Goal: Transaction & Acquisition: Subscribe to service/newsletter

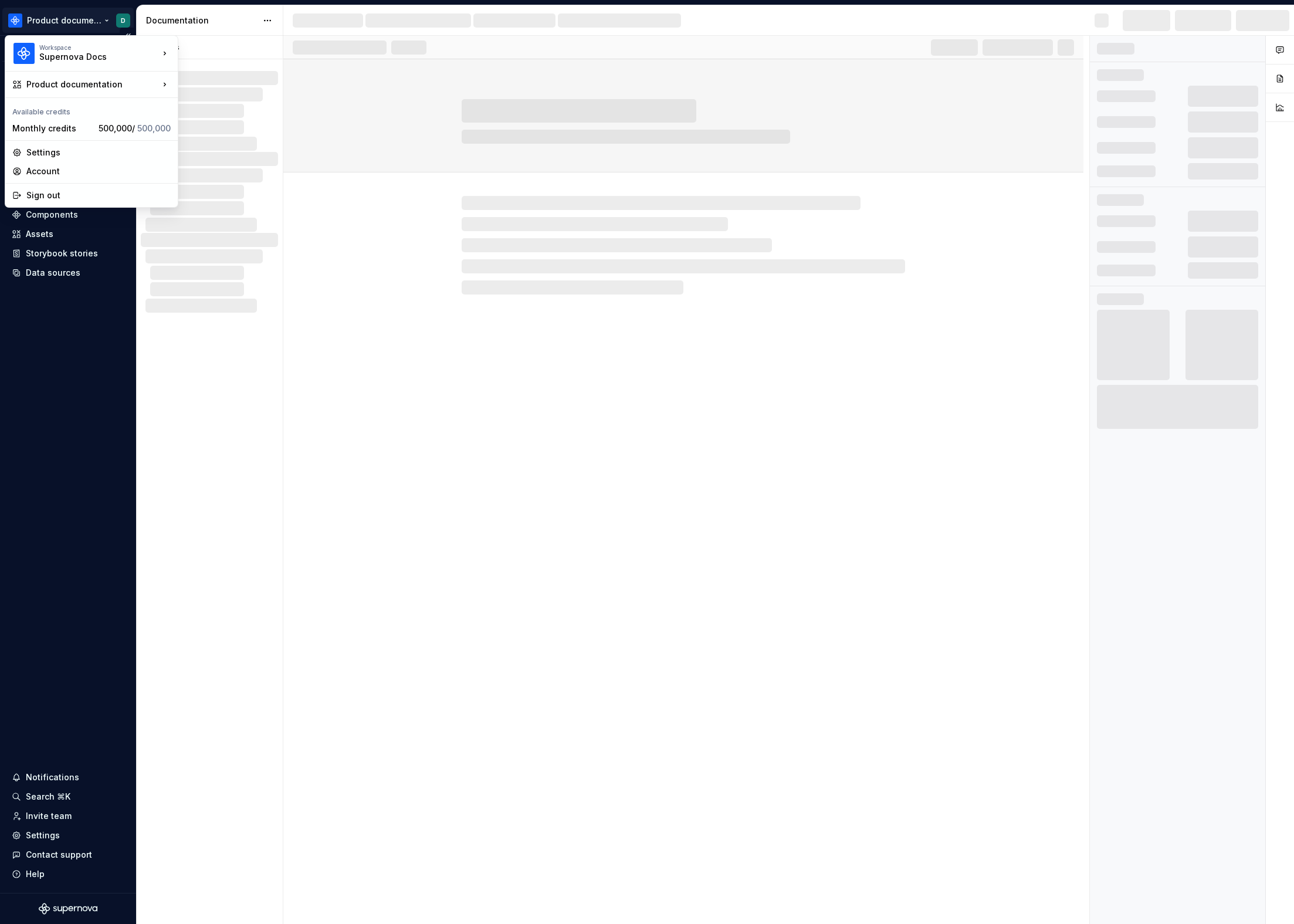
click at [59, 26] on html "Product documentation D Version Current draft Home Documentation Analytics Code…" at bounding box center [647, 462] width 1294 height 924
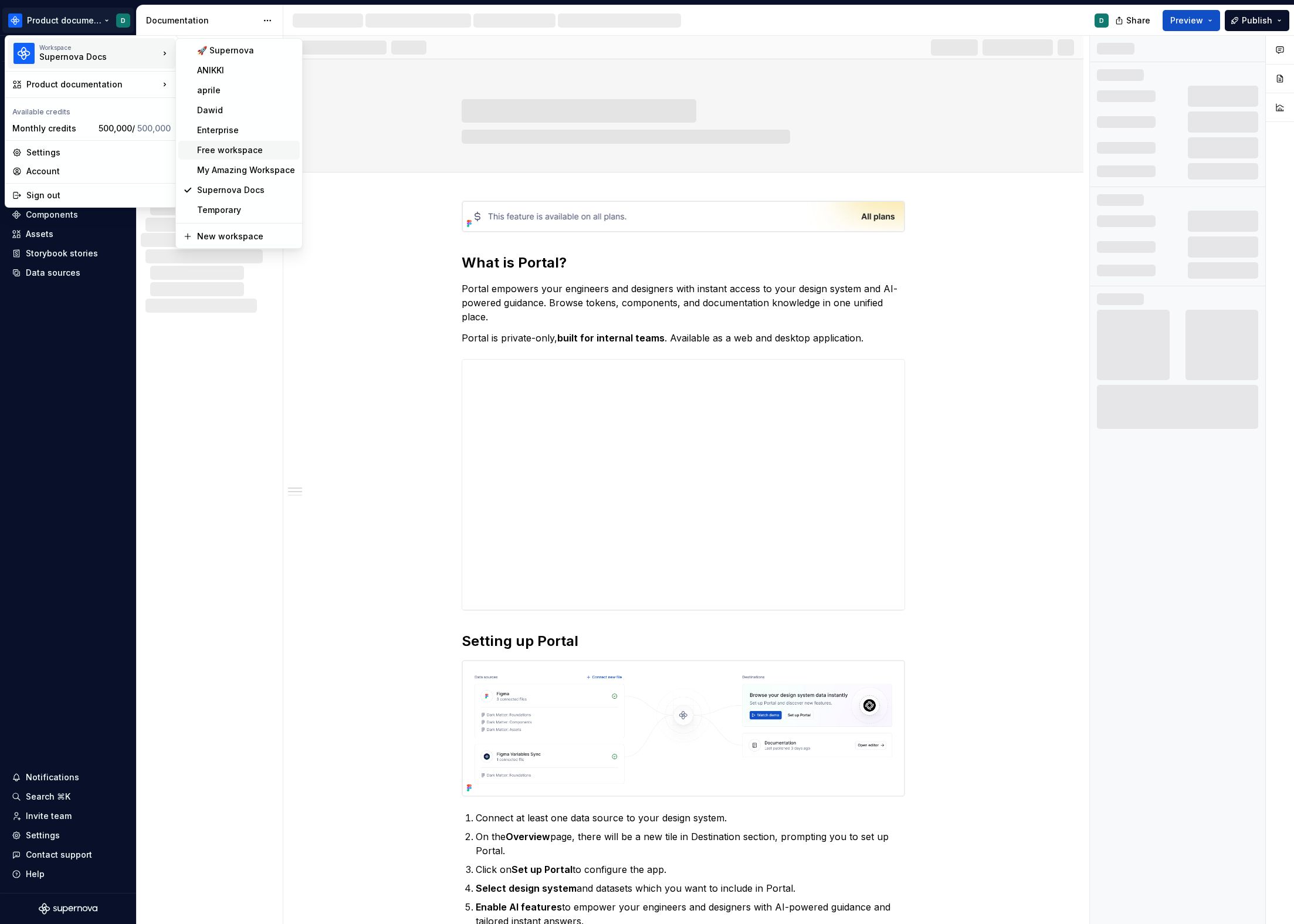
click at [231, 146] on div "Free workspace" at bounding box center [246, 150] width 98 height 12
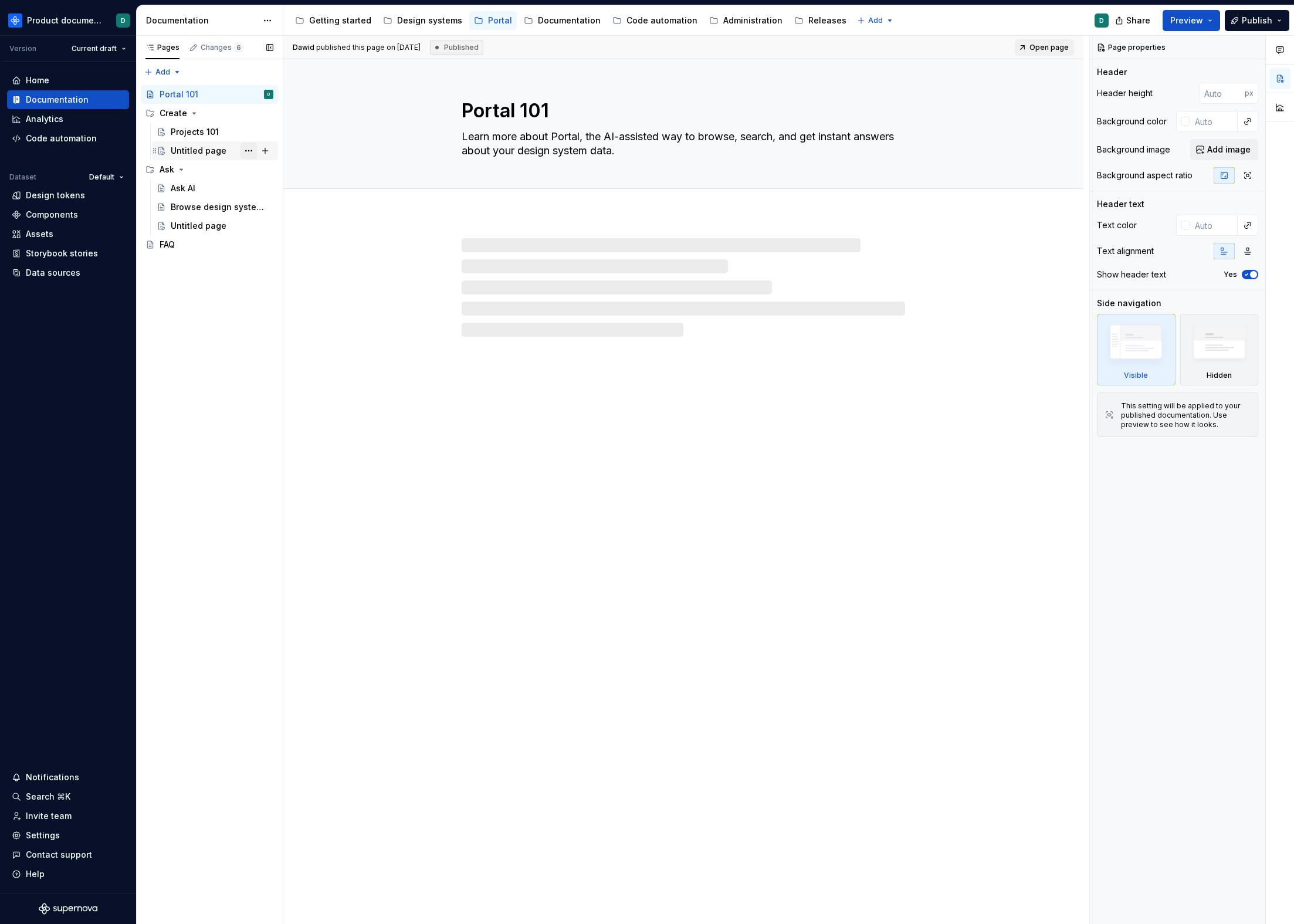
type textarea "*"
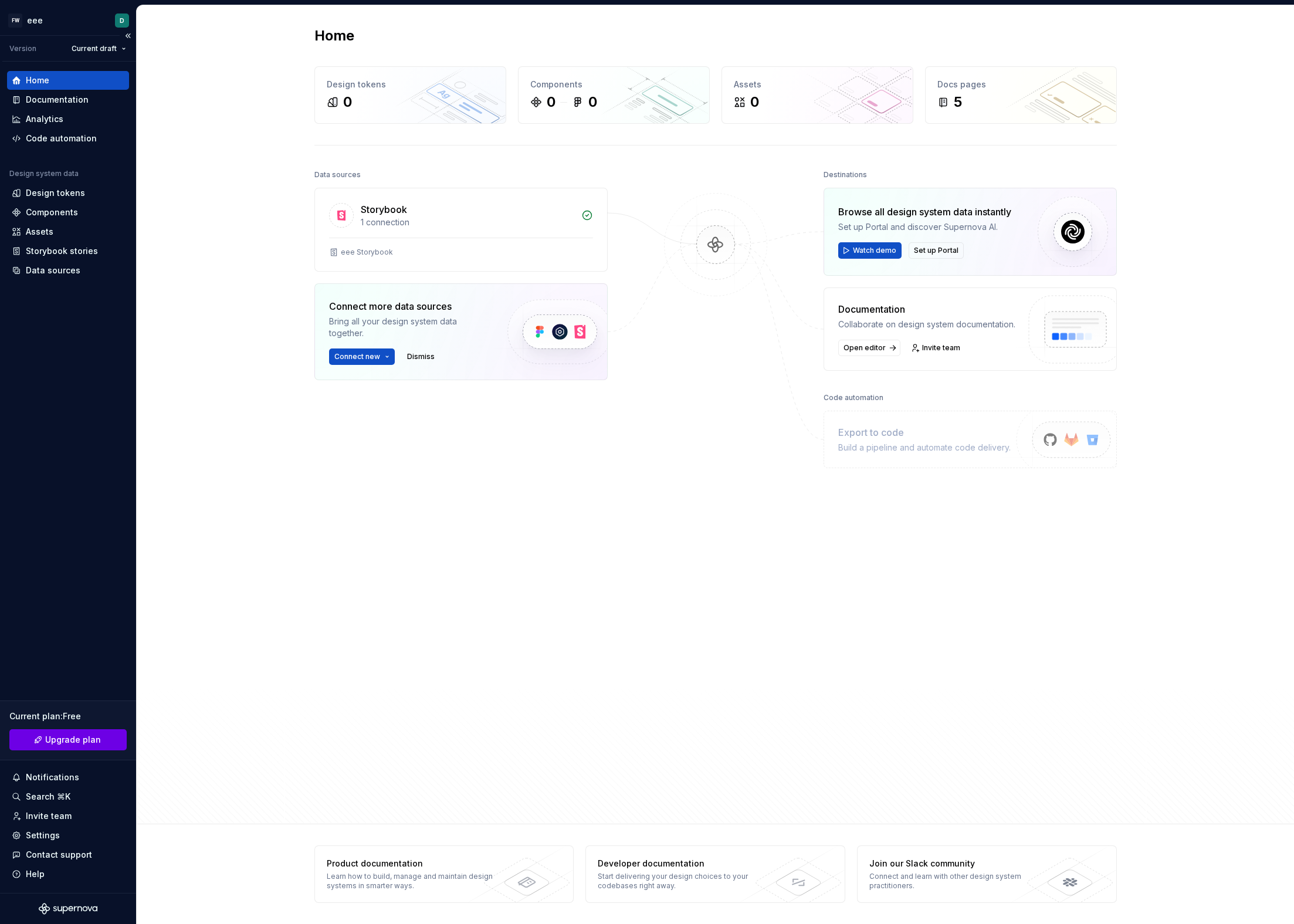
click at [100, 734] on button "Upgrade plan" at bounding box center [68, 740] width 118 height 21
click at [67, 121] on div "Analytics" at bounding box center [68, 119] width 113 height 12
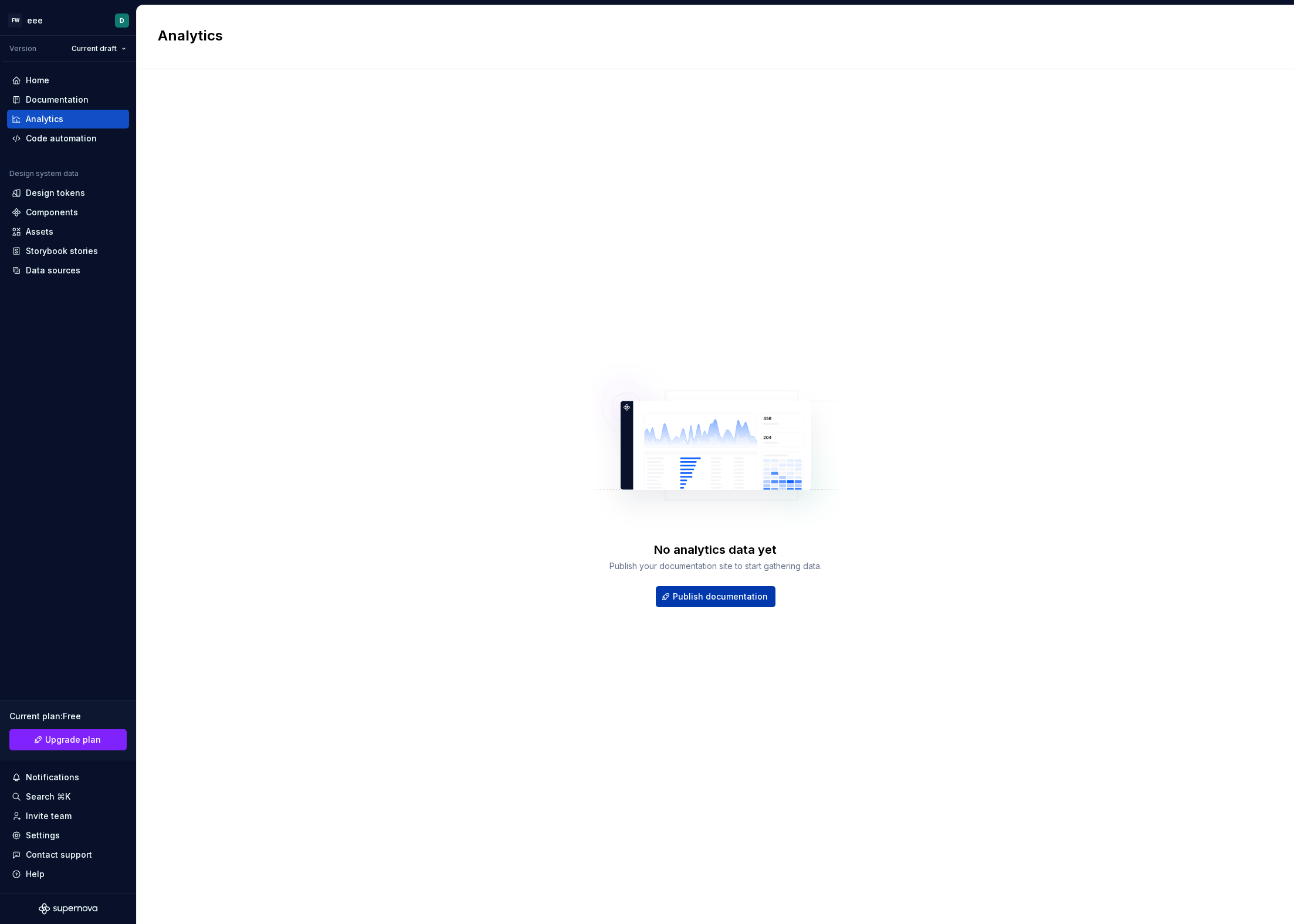
click at [734, 588] on button "Publish documentation" at bounding box center [716, 597] width 120 height 21
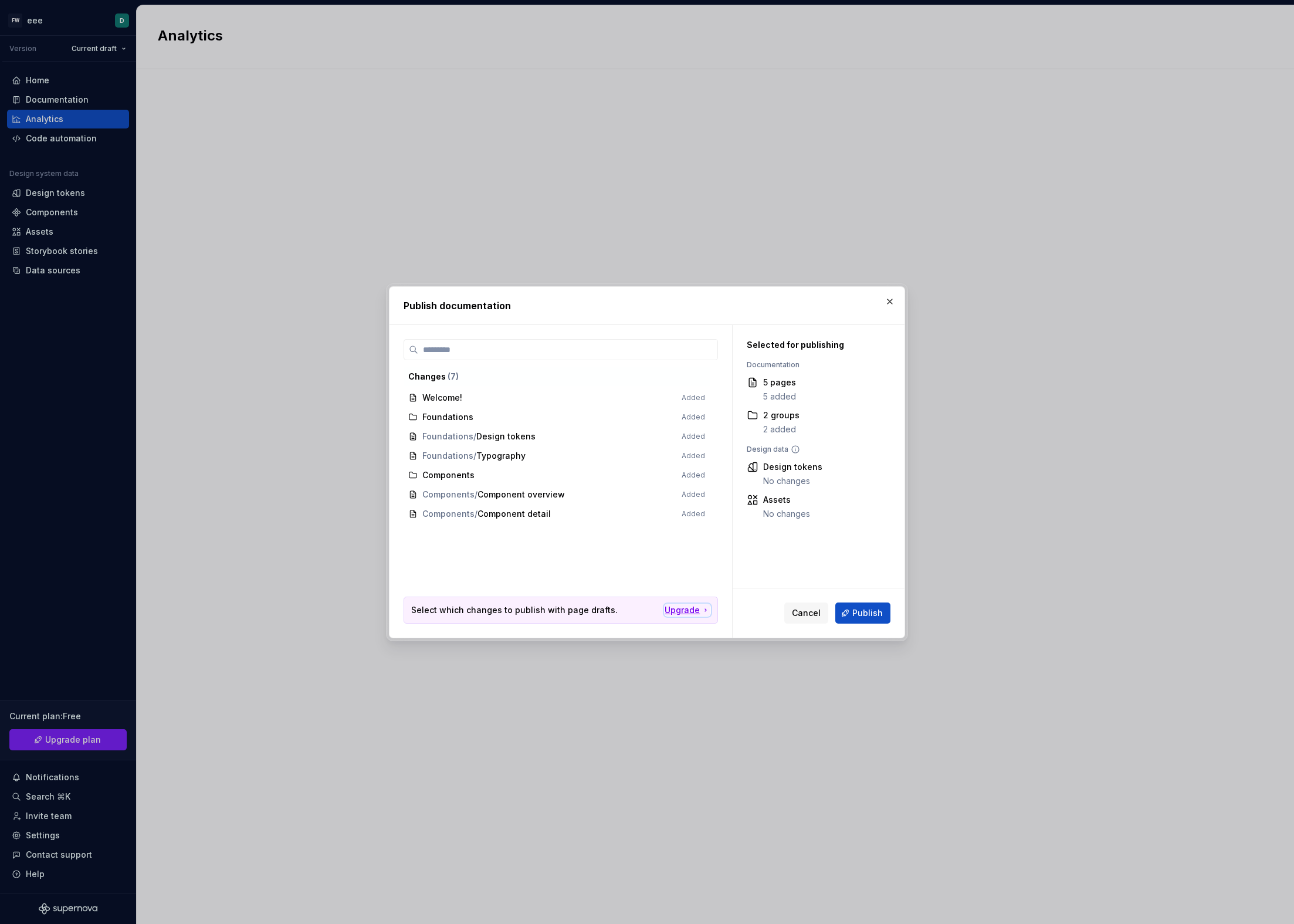
click at [704, 612] on icon "button" at bounding box center [706, 610] width 9 height 9
click at [856, 613] on span "Publish" at bounding box center [868, 613] width 31 height 12
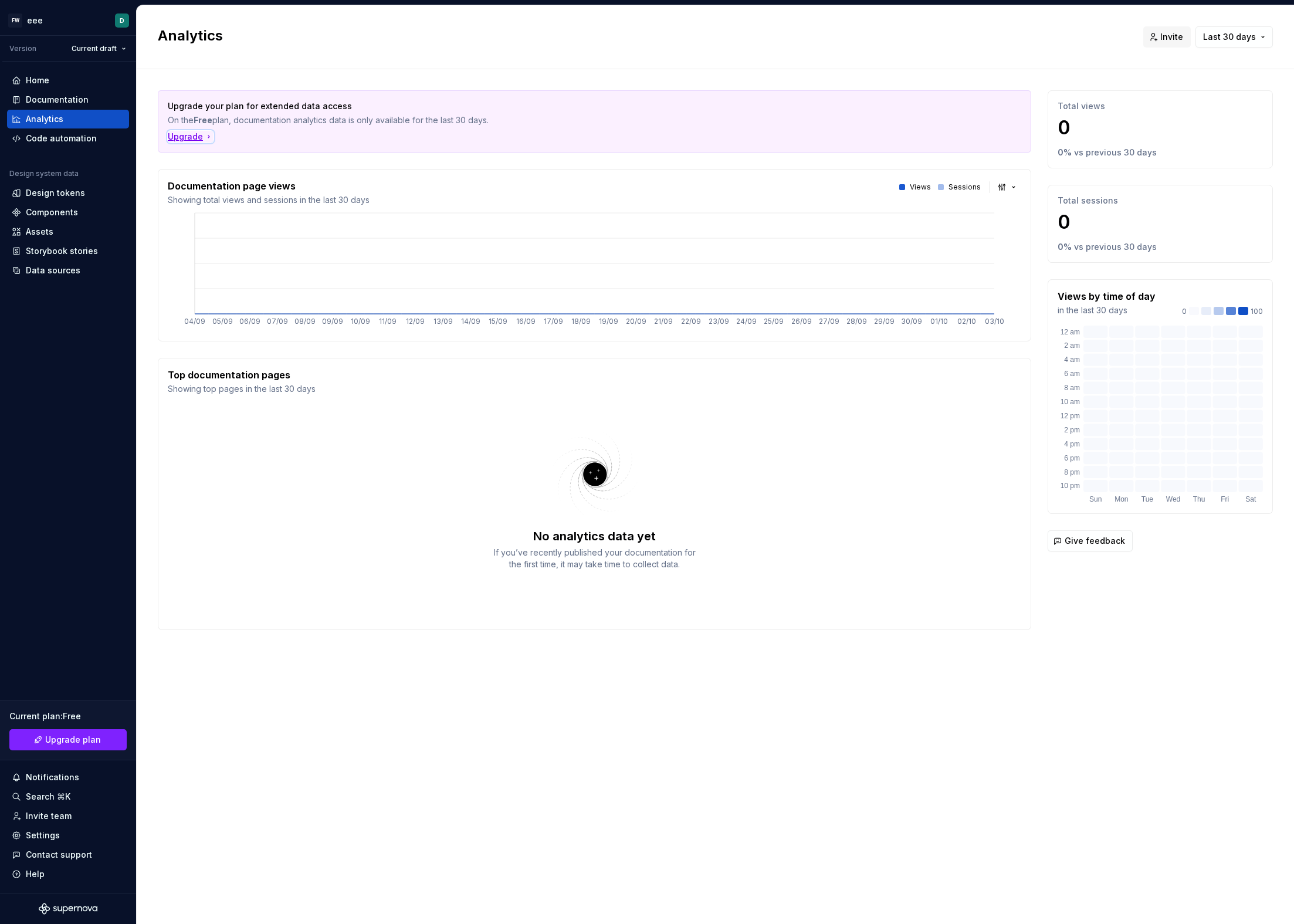
click at [177, 134] on div "Upgrade" at bounding box center [190, 136] width 45 height 12
click at [68, 840] on div "Settings" at bounding box center [68, 835] width 113 height 12
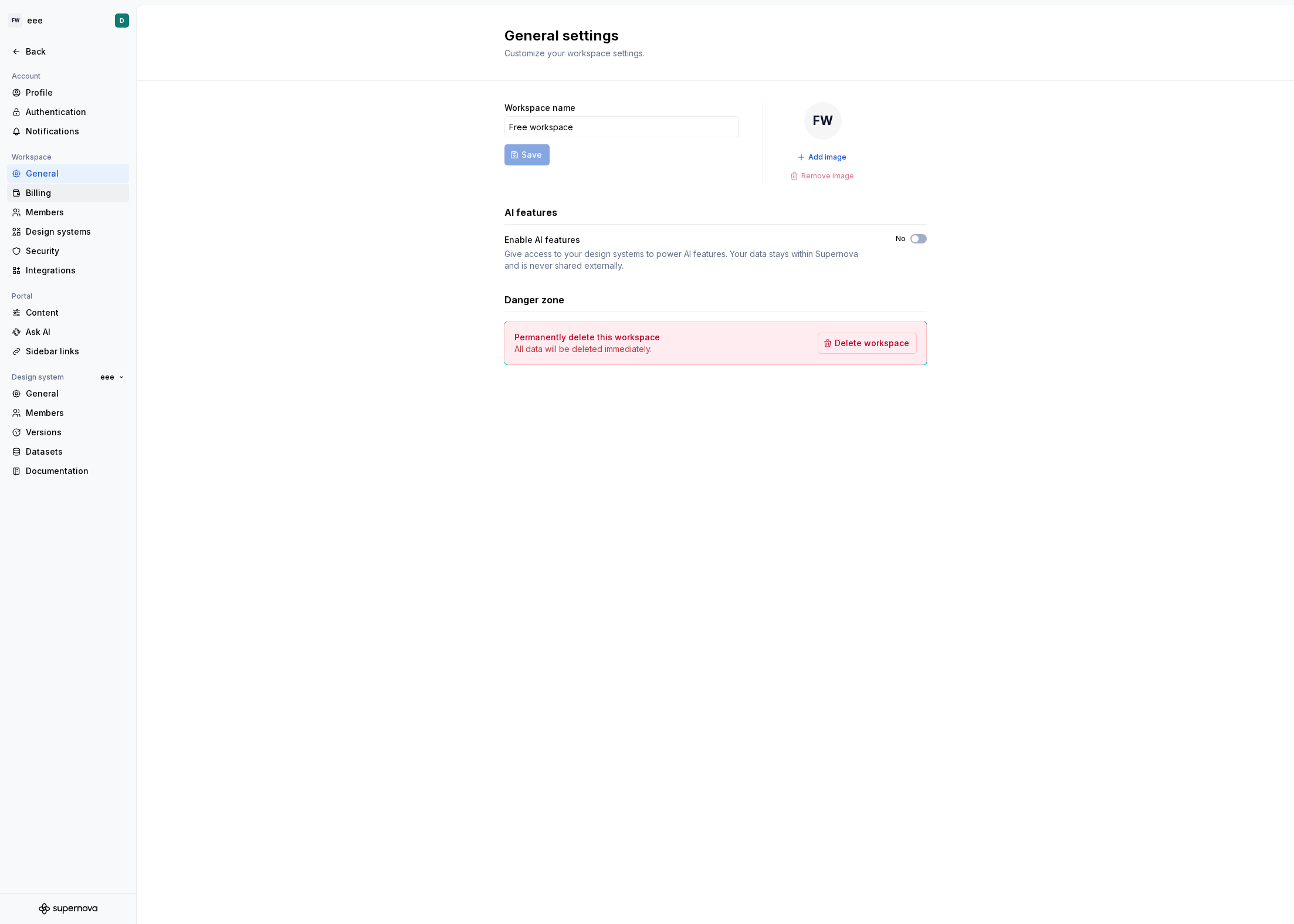
click at [63, 199] on div "Billing" at bounding box center [68, 193] width 122 height 19
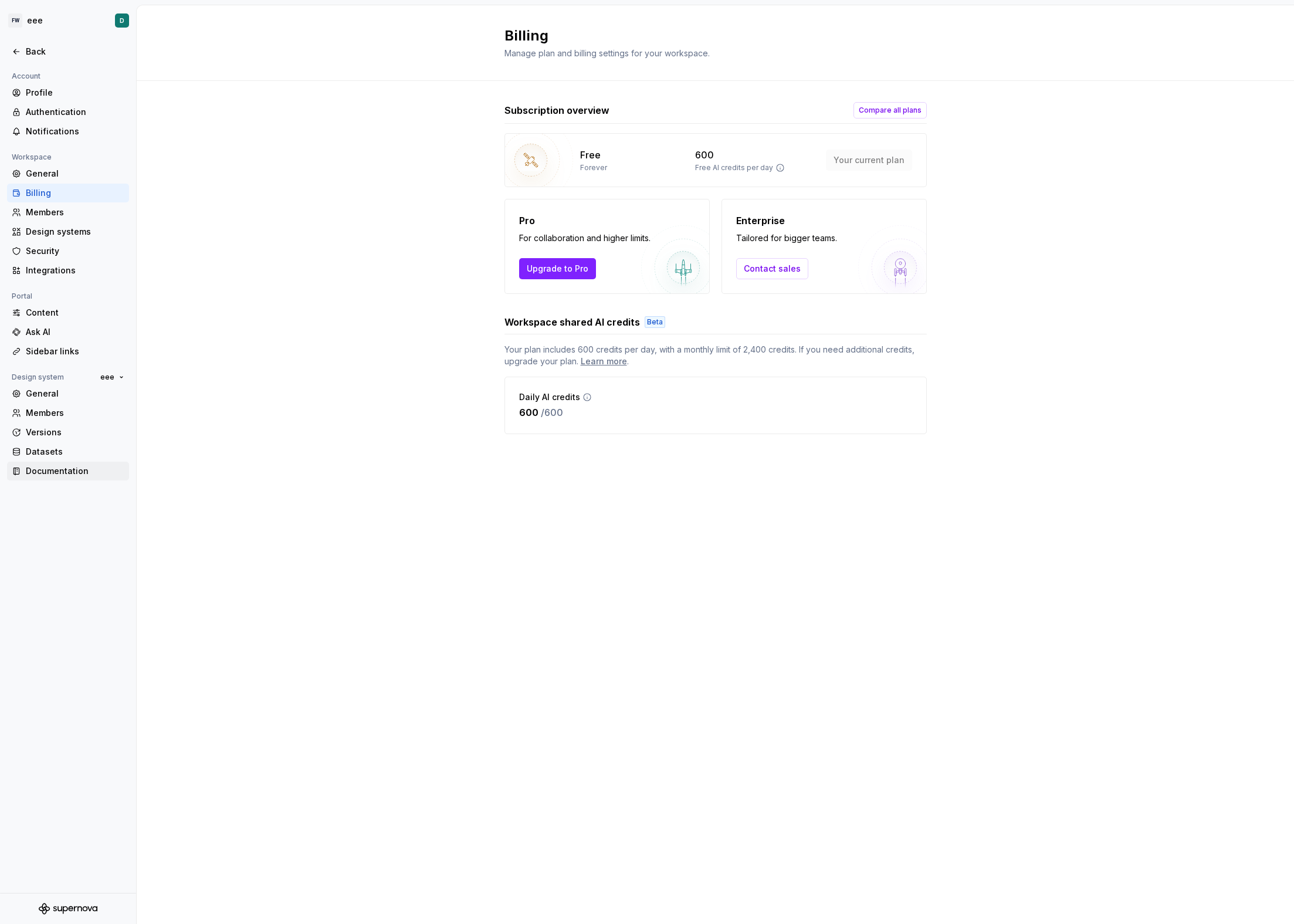
click at [68, 474] on div "Documentation" at bounding box center [75, 471] width 99 height 12
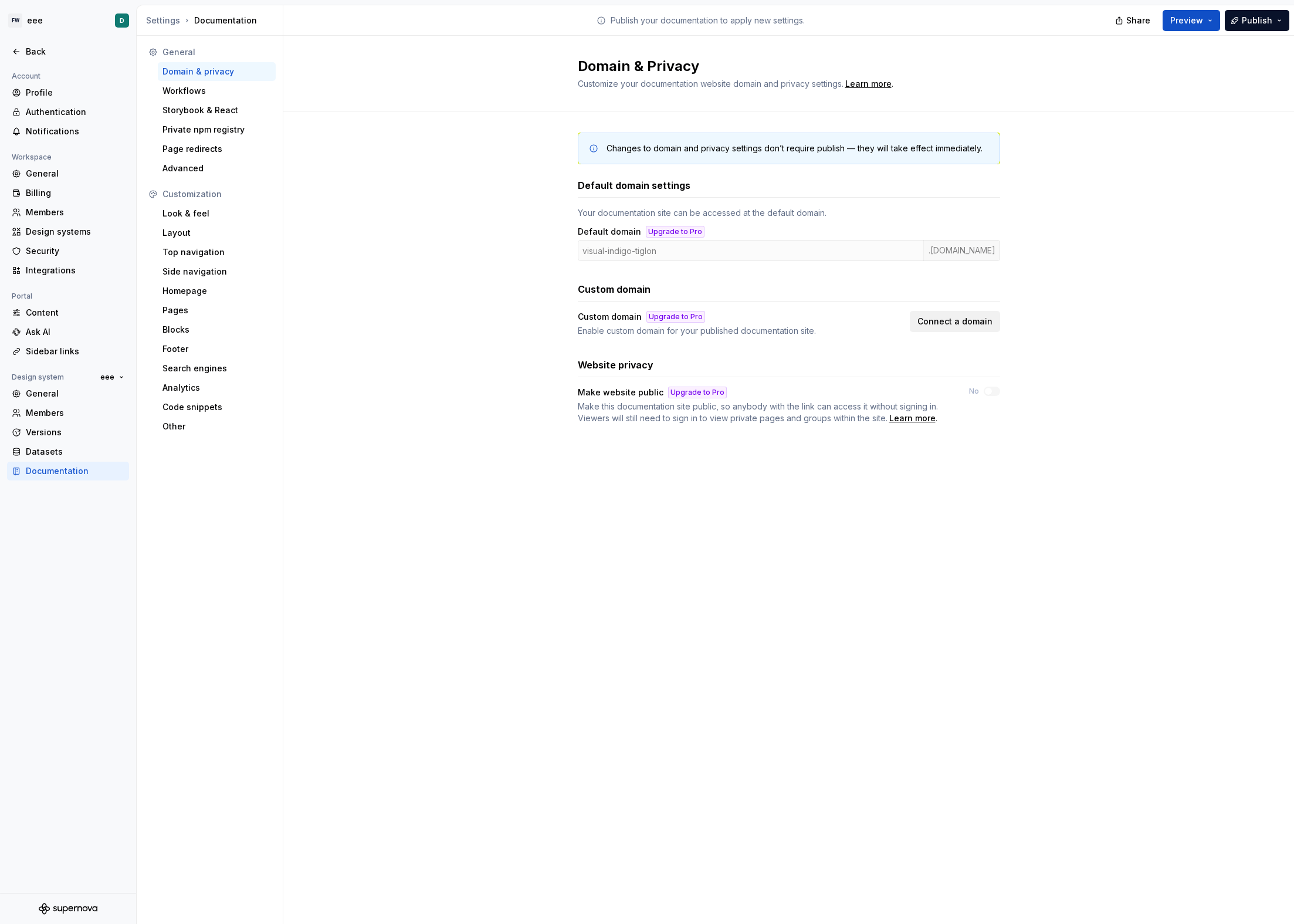
click at [939, 323] on span "Connect a domain" at bounding box center [955, 321] width 75 height 12
click at [675, 314] on div "Upgrade to Pro" at bounding box center [675, 317] width 58 height 12
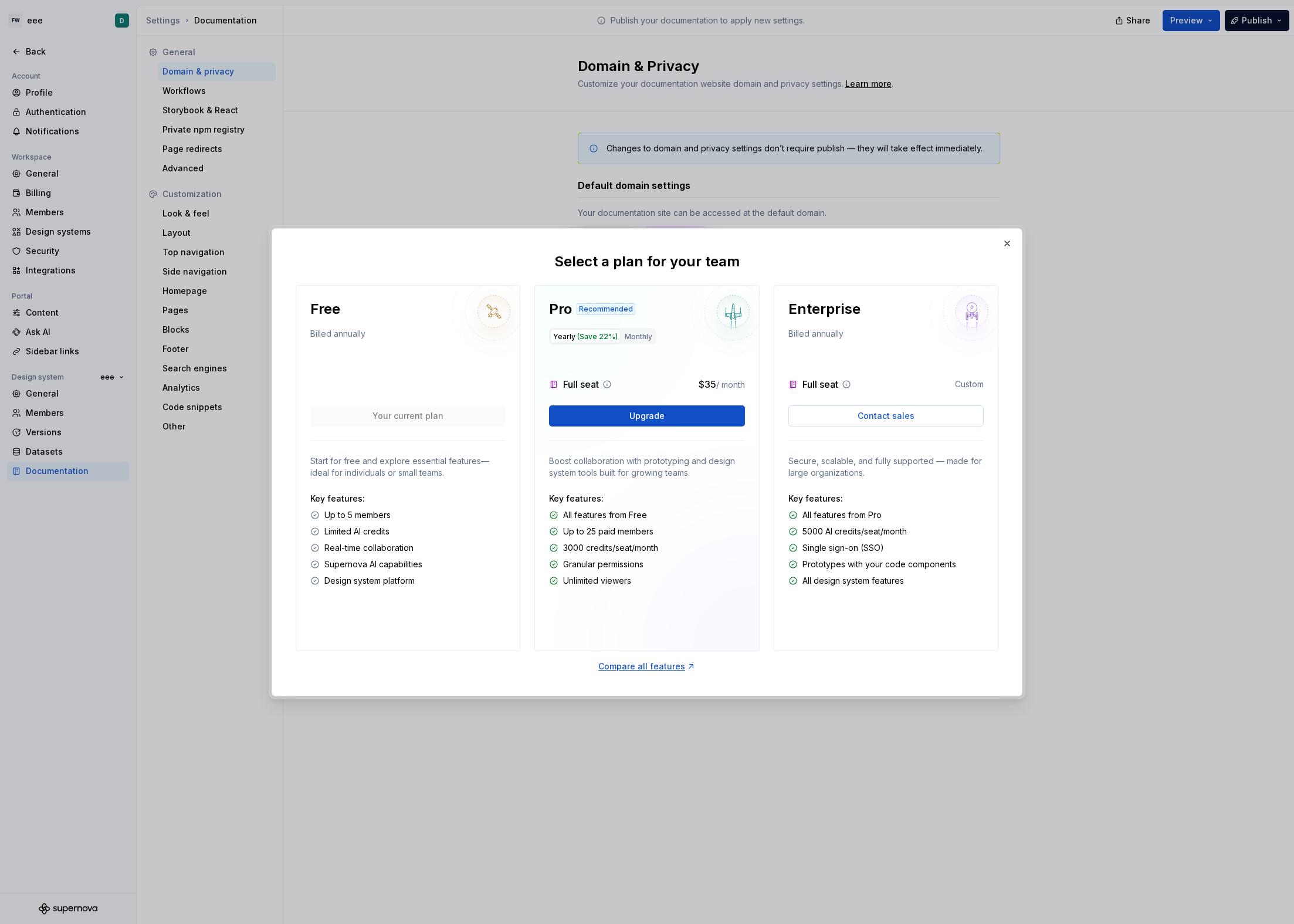
drag, startPoint x: 1137, startPoint y: 343, endPoint x: 1113, endPoint y: 344, distance: 24.0
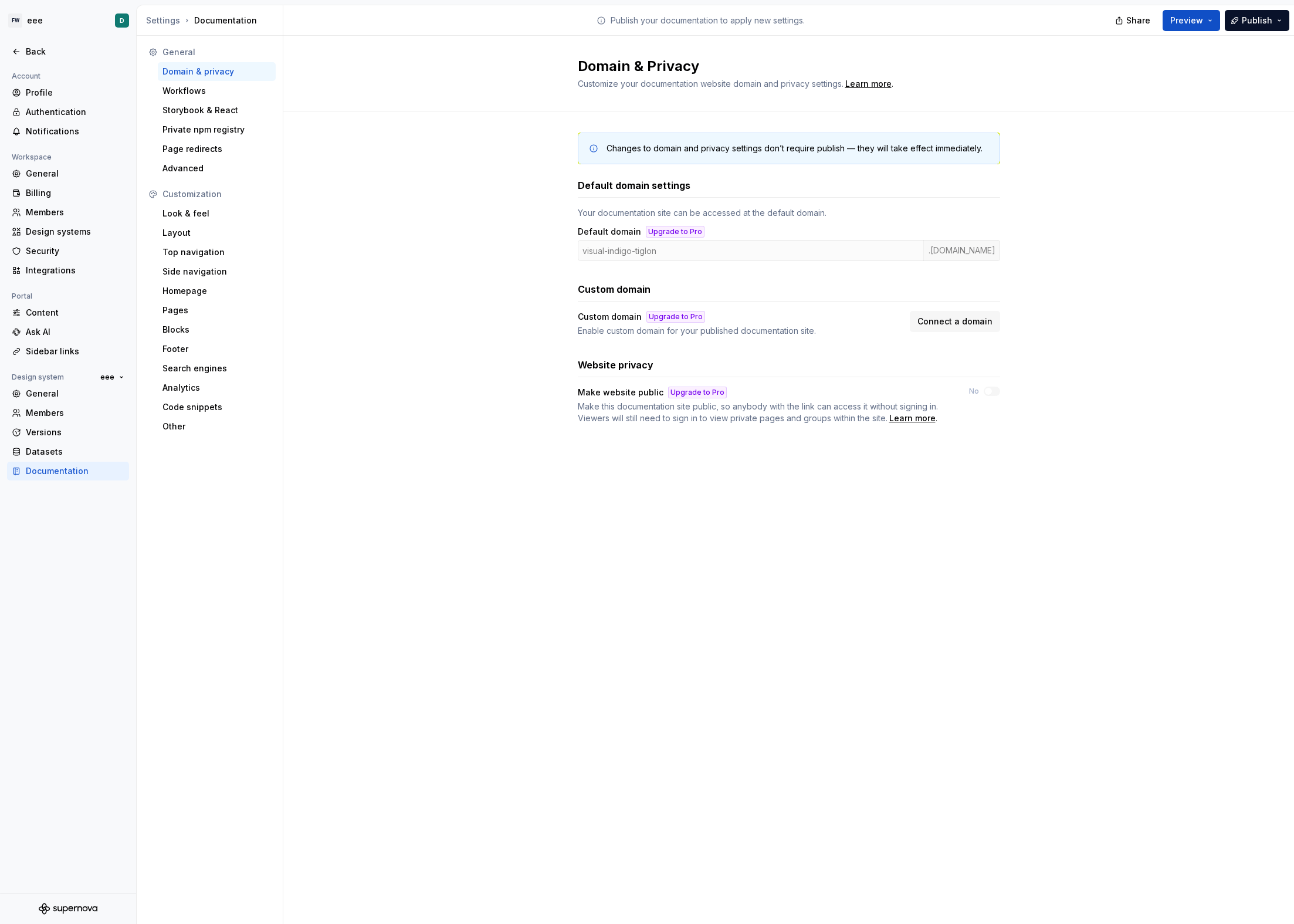
click at [695, 394] on div "Upgrade to Pro" at bounding box center [697, 392] width 58 height 12
click at [196, 95] on div "Workflows" at bounding box center [217, 91] width 109 height 12
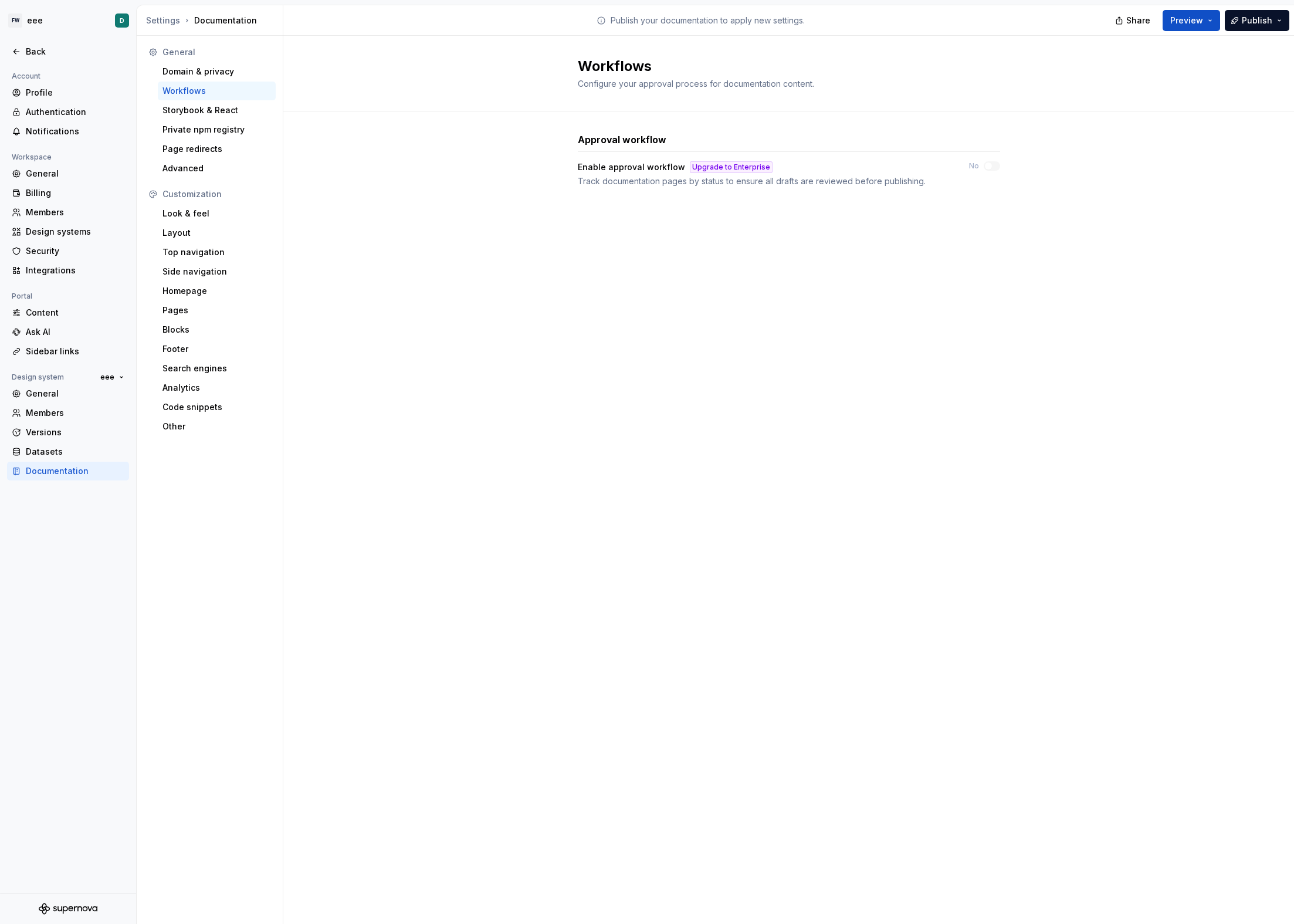
click at [699, 168] on div "Upgrade to Enterprise" at bounding box center [731, 167] width 83 height 12
click at [194, 113] on div "Storybook & React" at bounding box center [217, 110] width 109 height 12
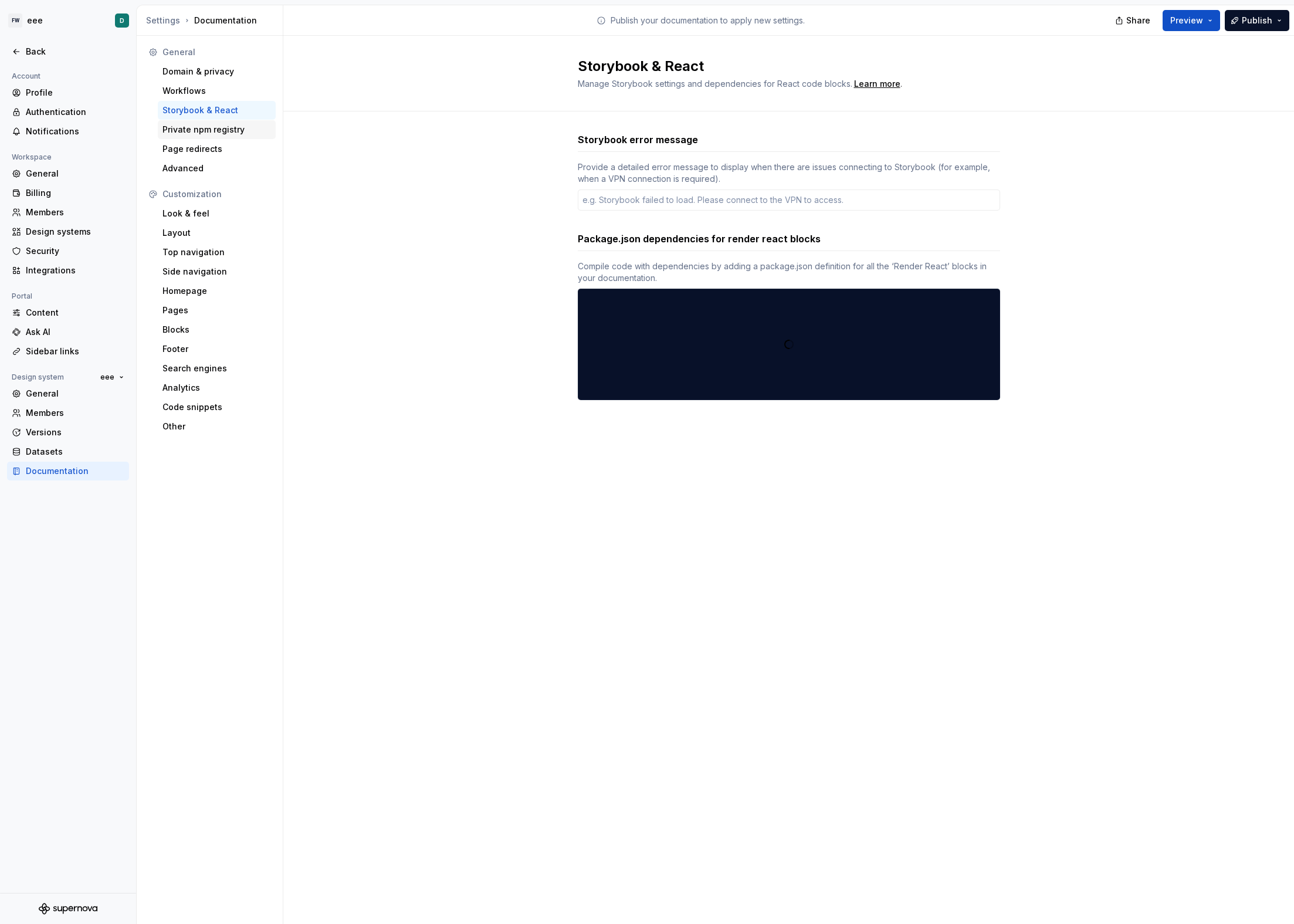
click at [195, 136] on div "Private npm registry" at bounding box center [217, 130] width 118 height 19
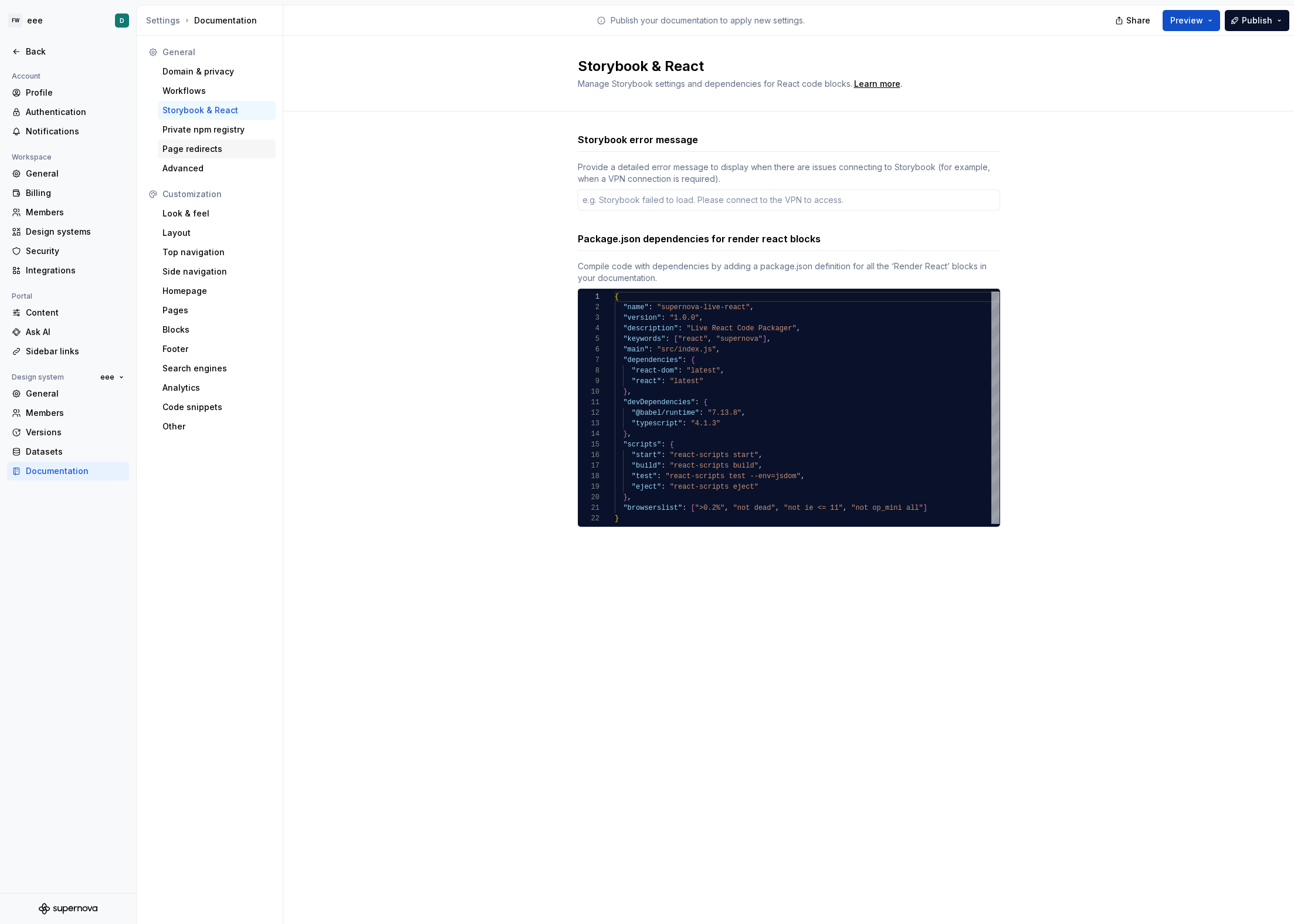
click at [199, 156] on div "Page redirects" at bounding box center [217, 149] width 118 height 19
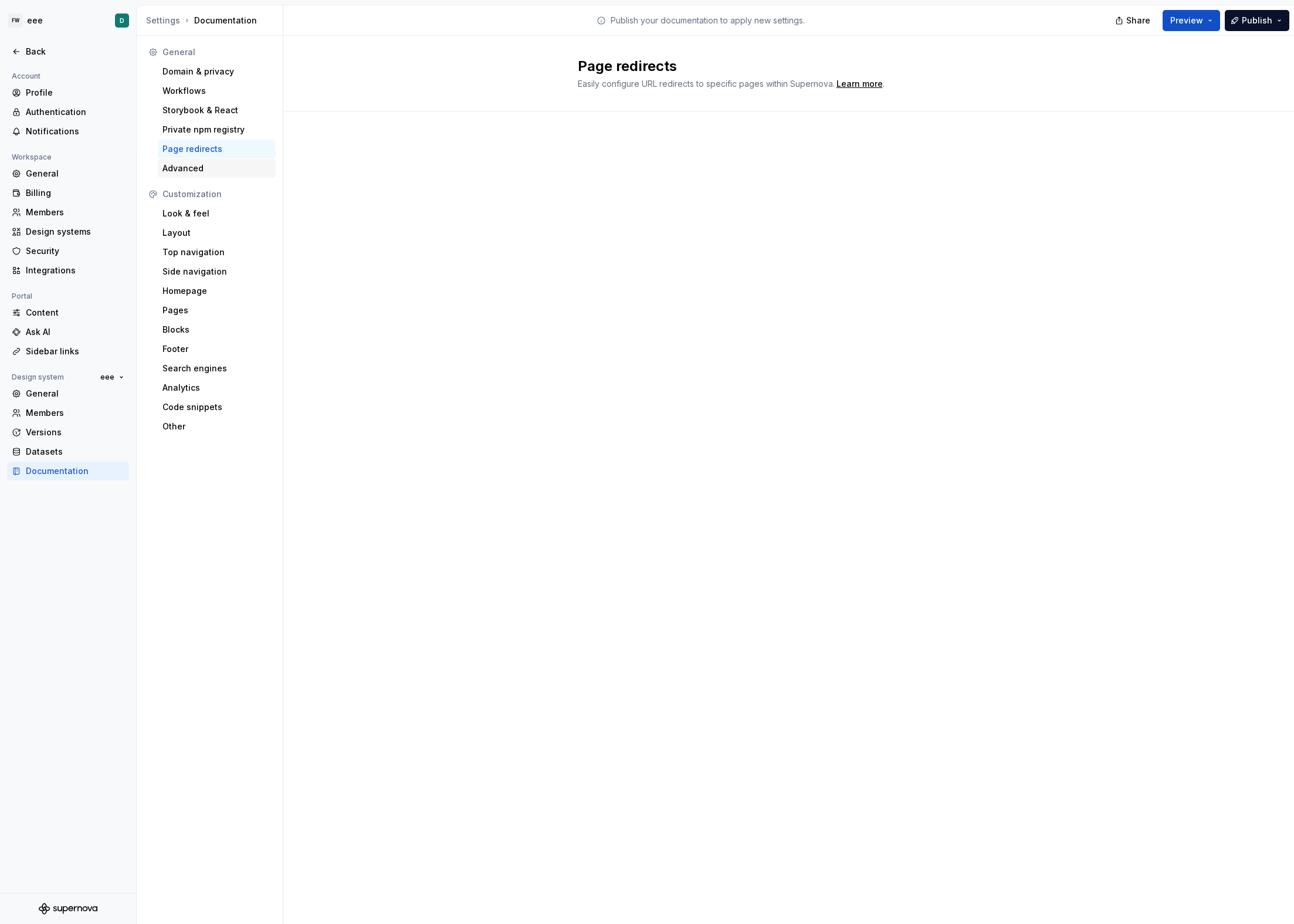
click at [201, 170] on div "Advanced" at bounding box center [217, 168] width 109 height 12
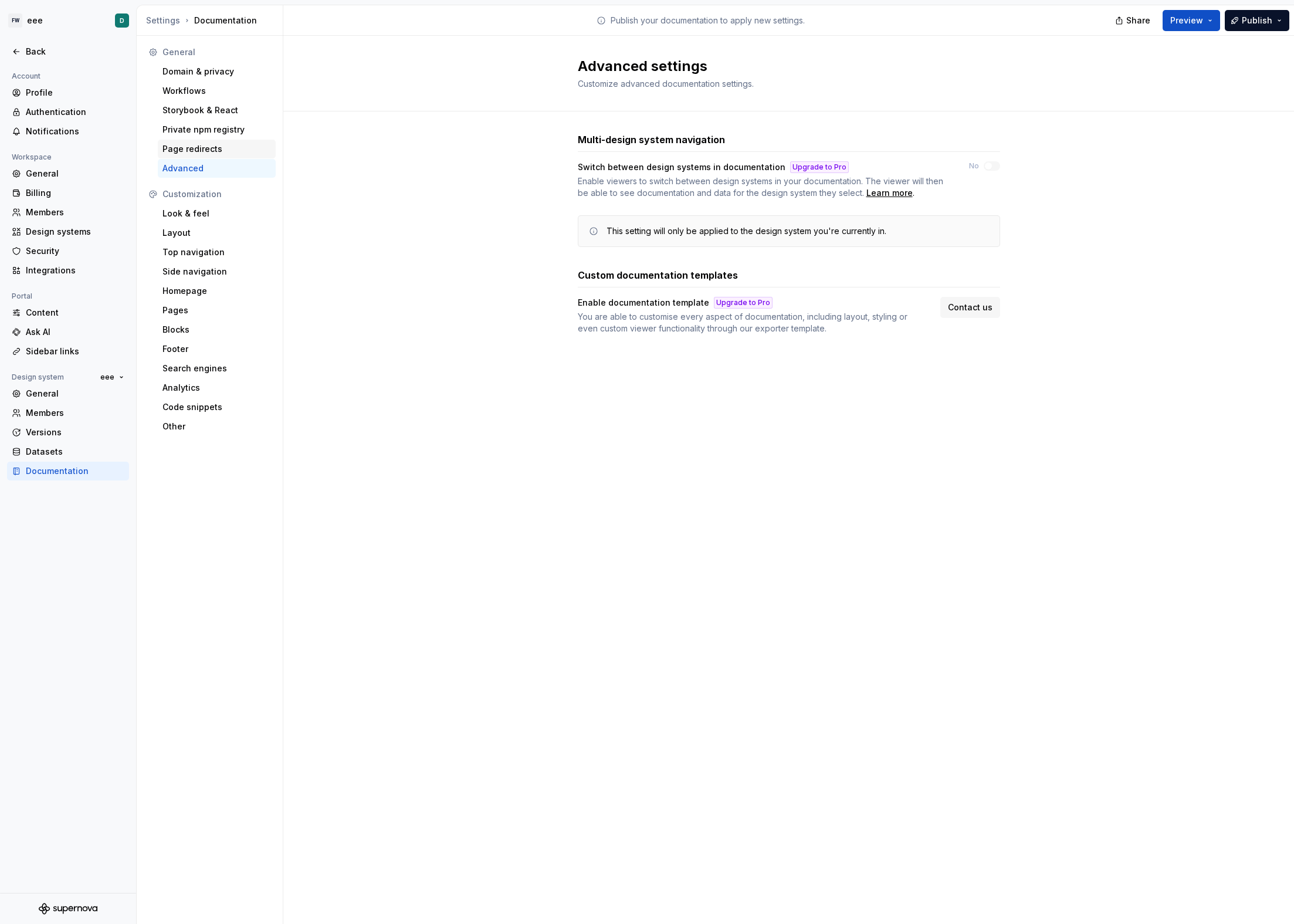
click at [205, 147] on div "Page redirects" at bounding box center [217, 149] width 109 height 12
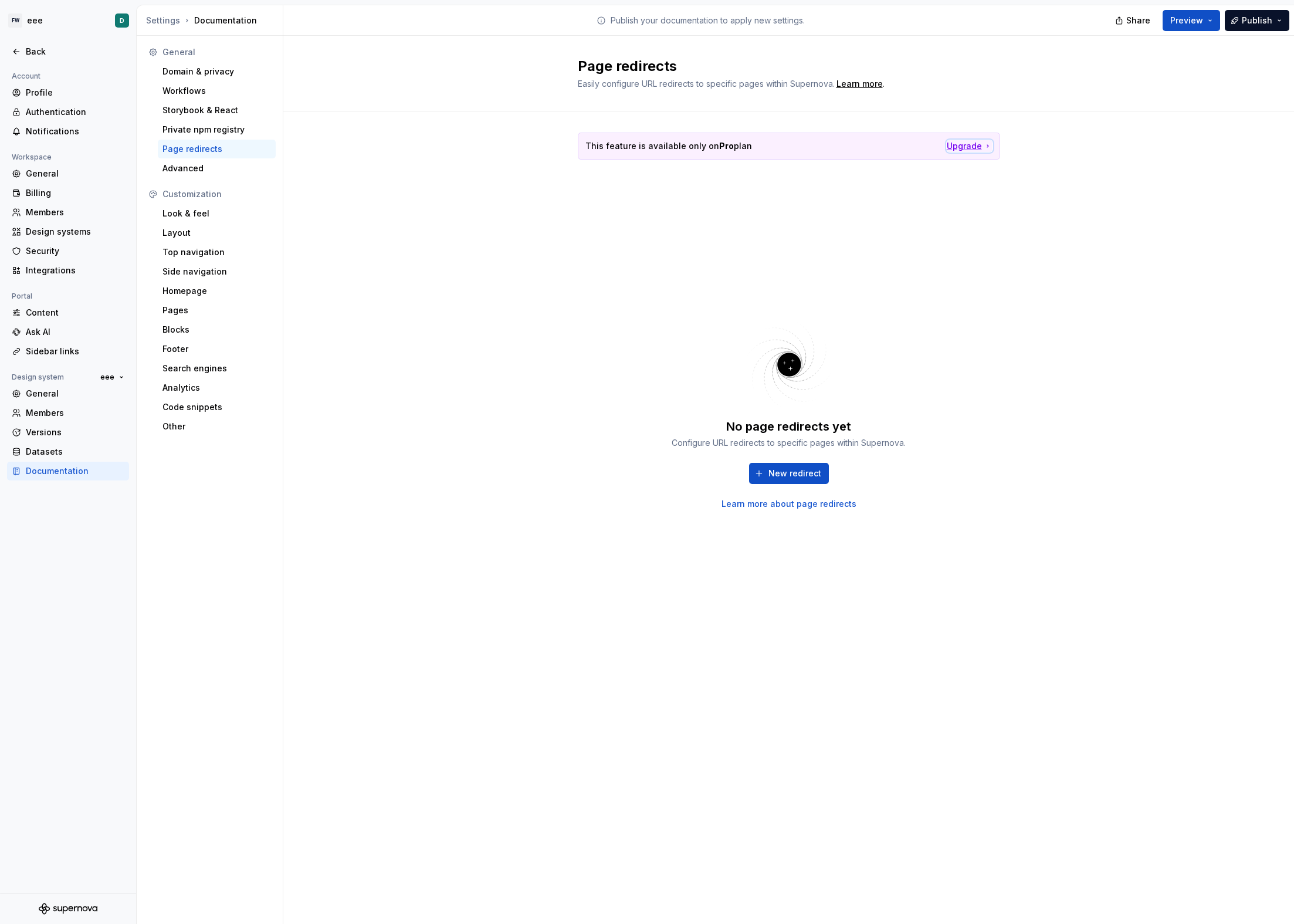
click at [960, 143] on div "Upgrade" at bounding box center [970, 146] width 45 height 12
click at [207, 172] on div "Advanced" at bounding box center [217, 168] width 109 height 12
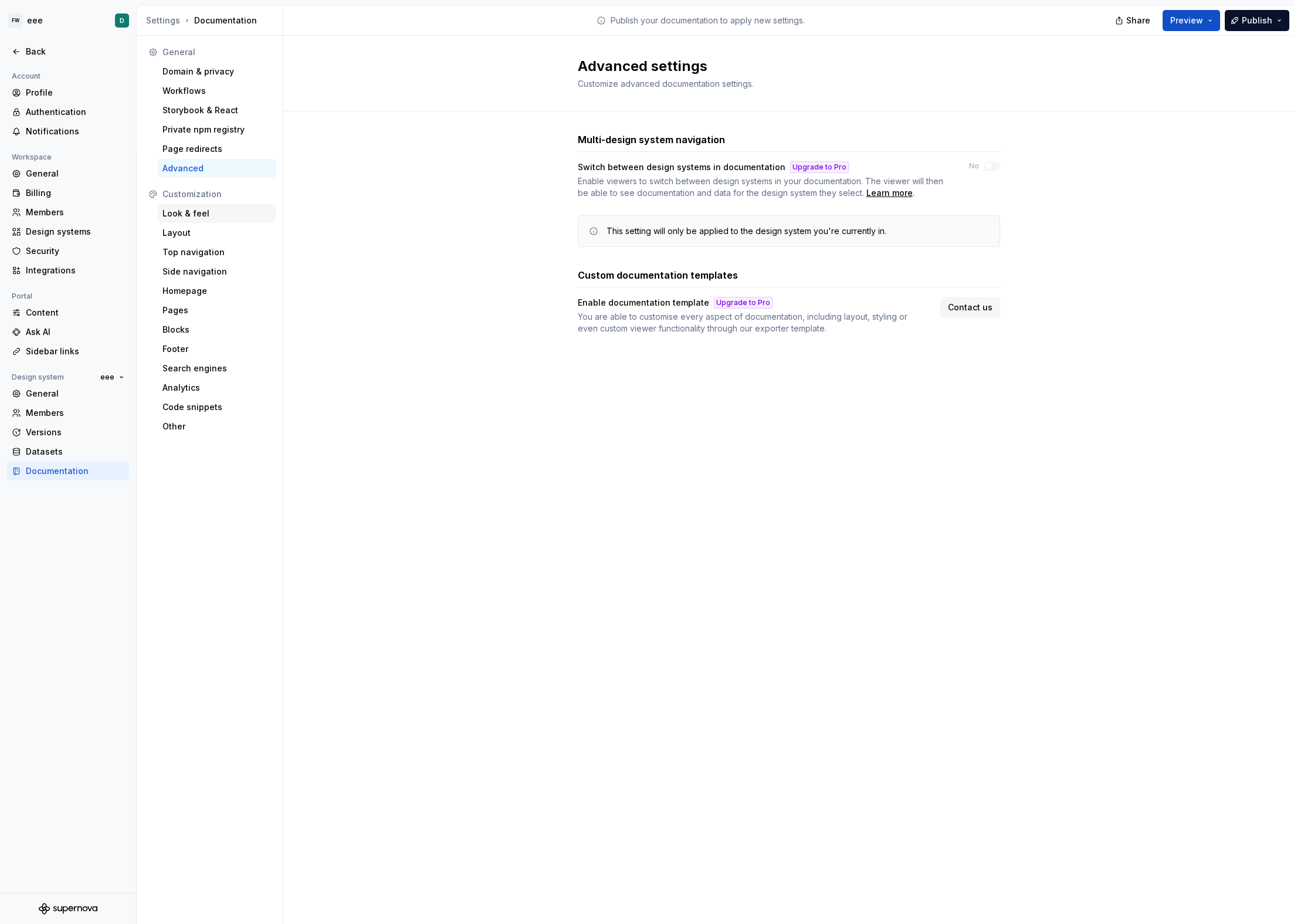
click at [198, 220] on div "Look & feel" at bounding box center [217, 214] width 118 height 19
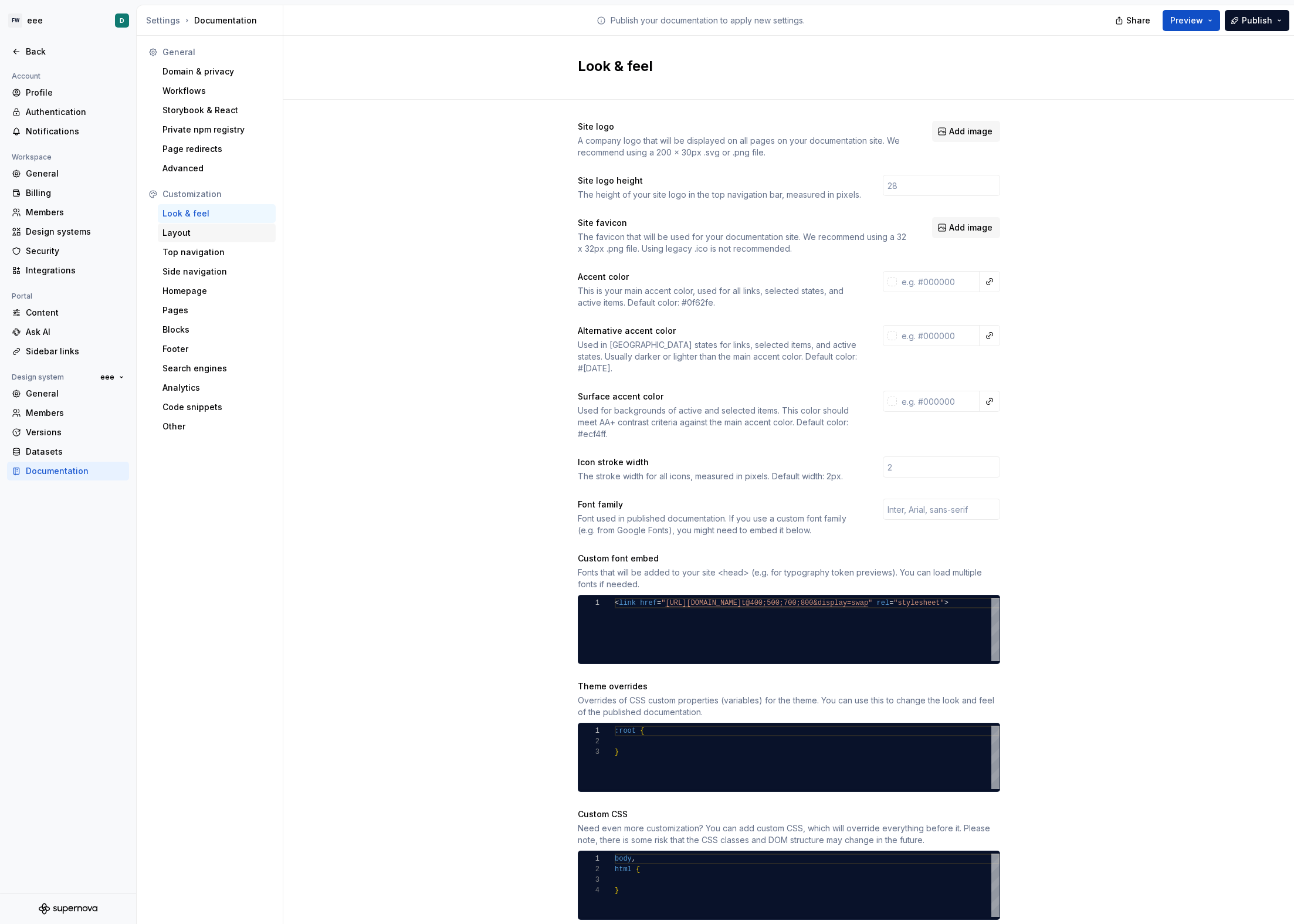
click at [196, 229] on div "Layout" at bounding box center [217, 233] width 109 height 12
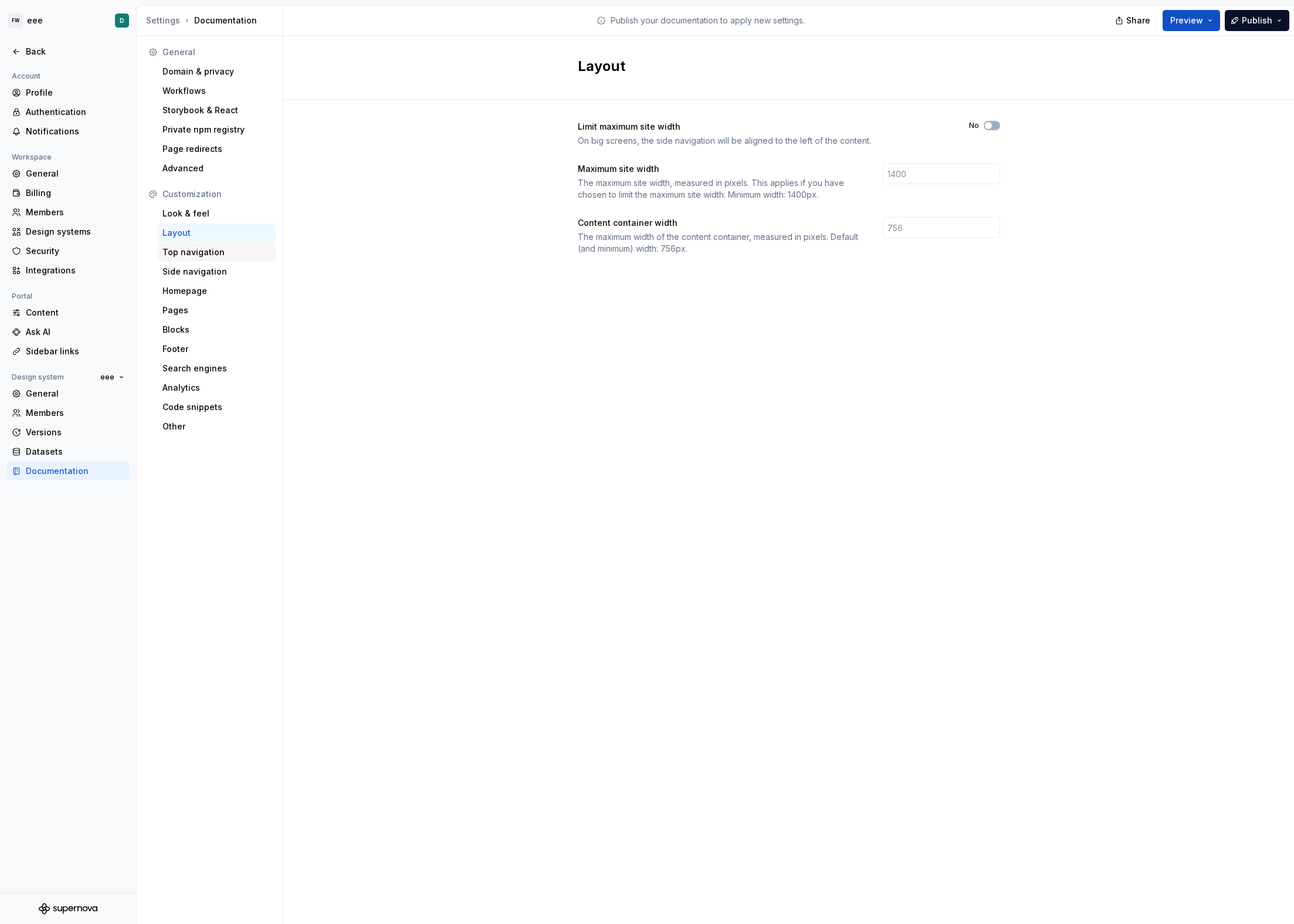
click at [201, 248] on div "Top navigation" at bounding box center [217, 252] width 109 height 12
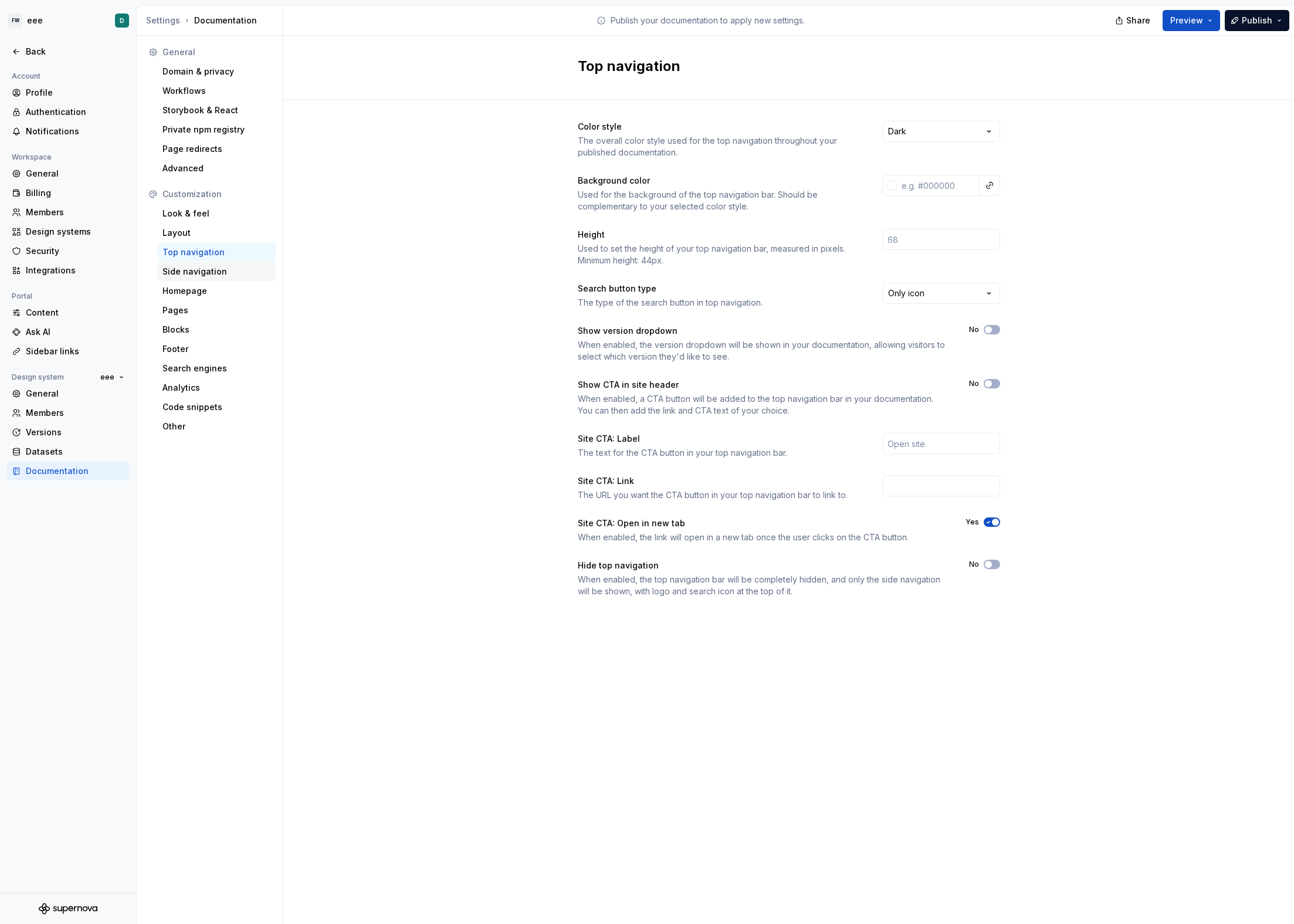
click at [208, 268] on div "Side navigation" at bounding box center [217, 272] width 109 height 12
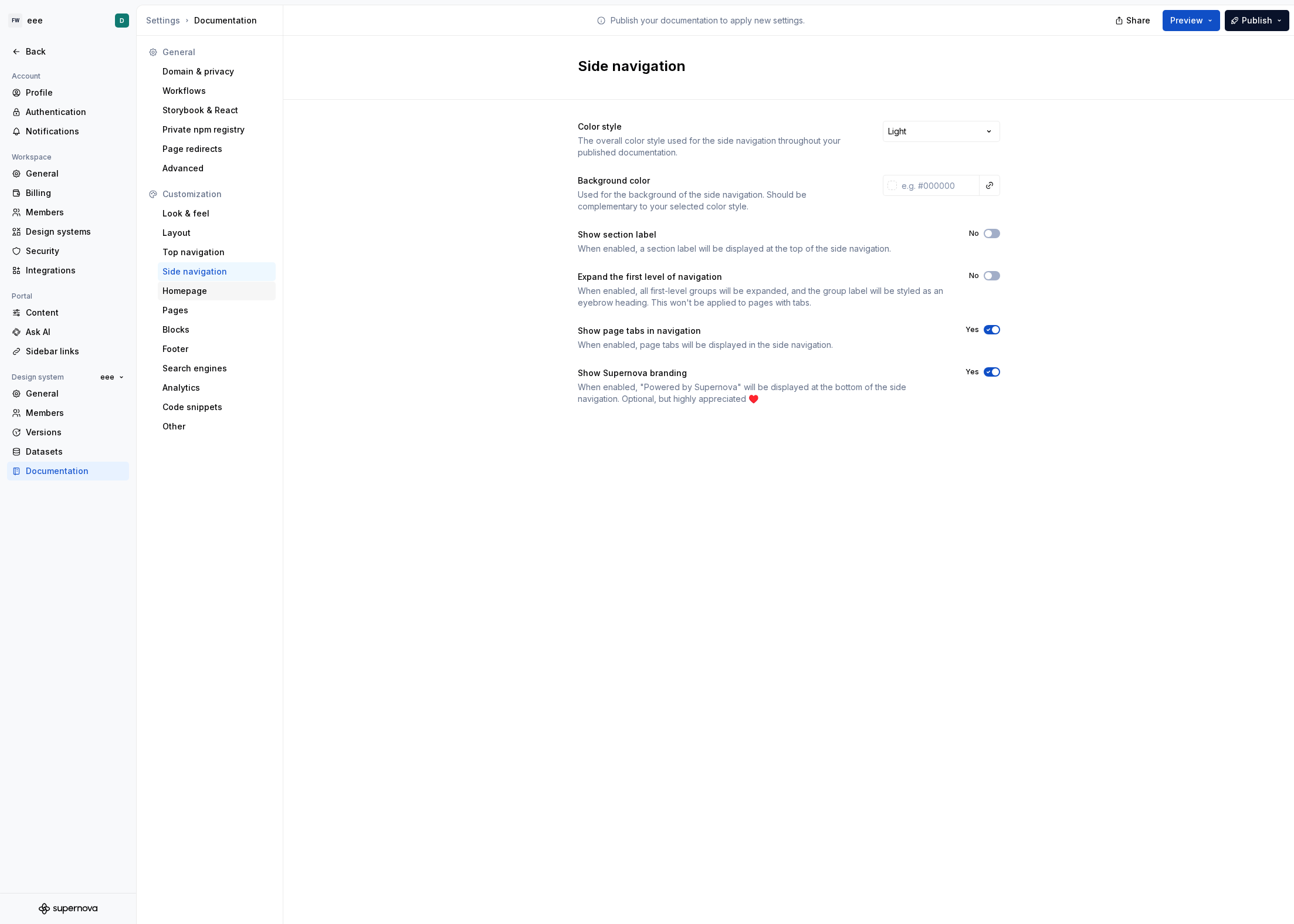
click at [217, 287] on div "Homepage" at bounding box center [217, 291] width 109 height 12
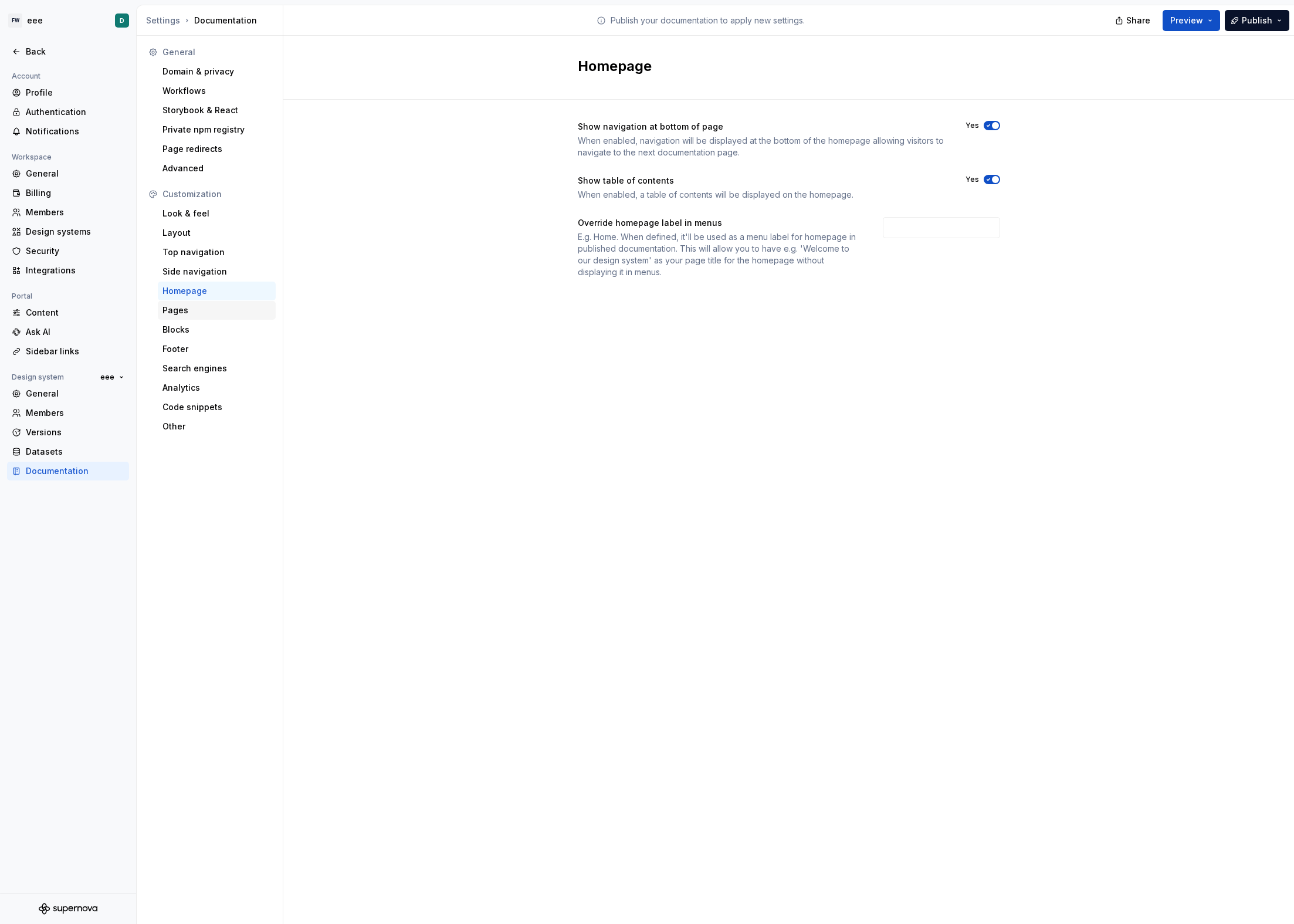
click at [218, 311] on div "Pages" at bounding box center [217, 310] width 109 height 12
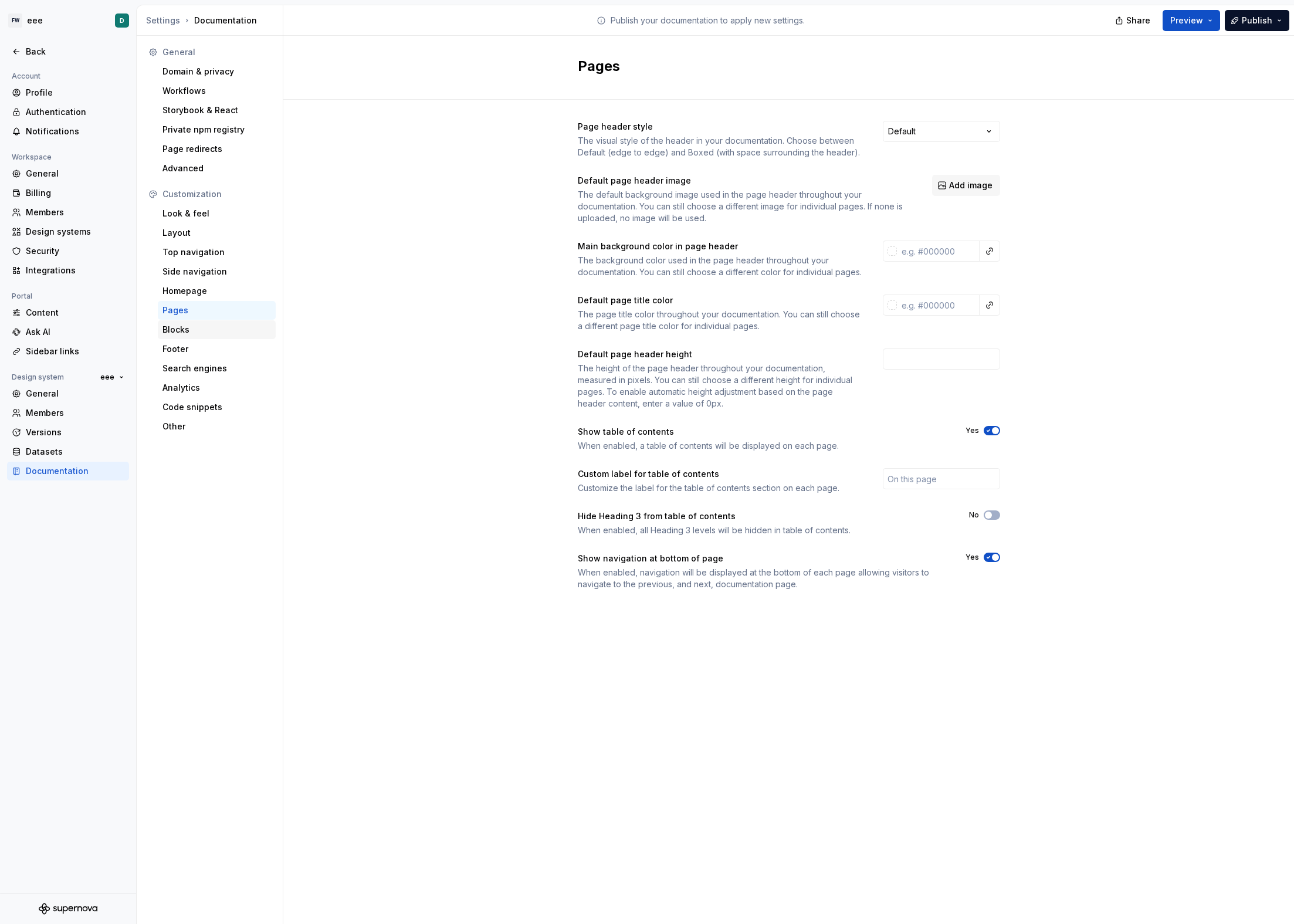
click at [211, 327] on div "Blocks" at bounding box center [217, 330] width 109 height 12
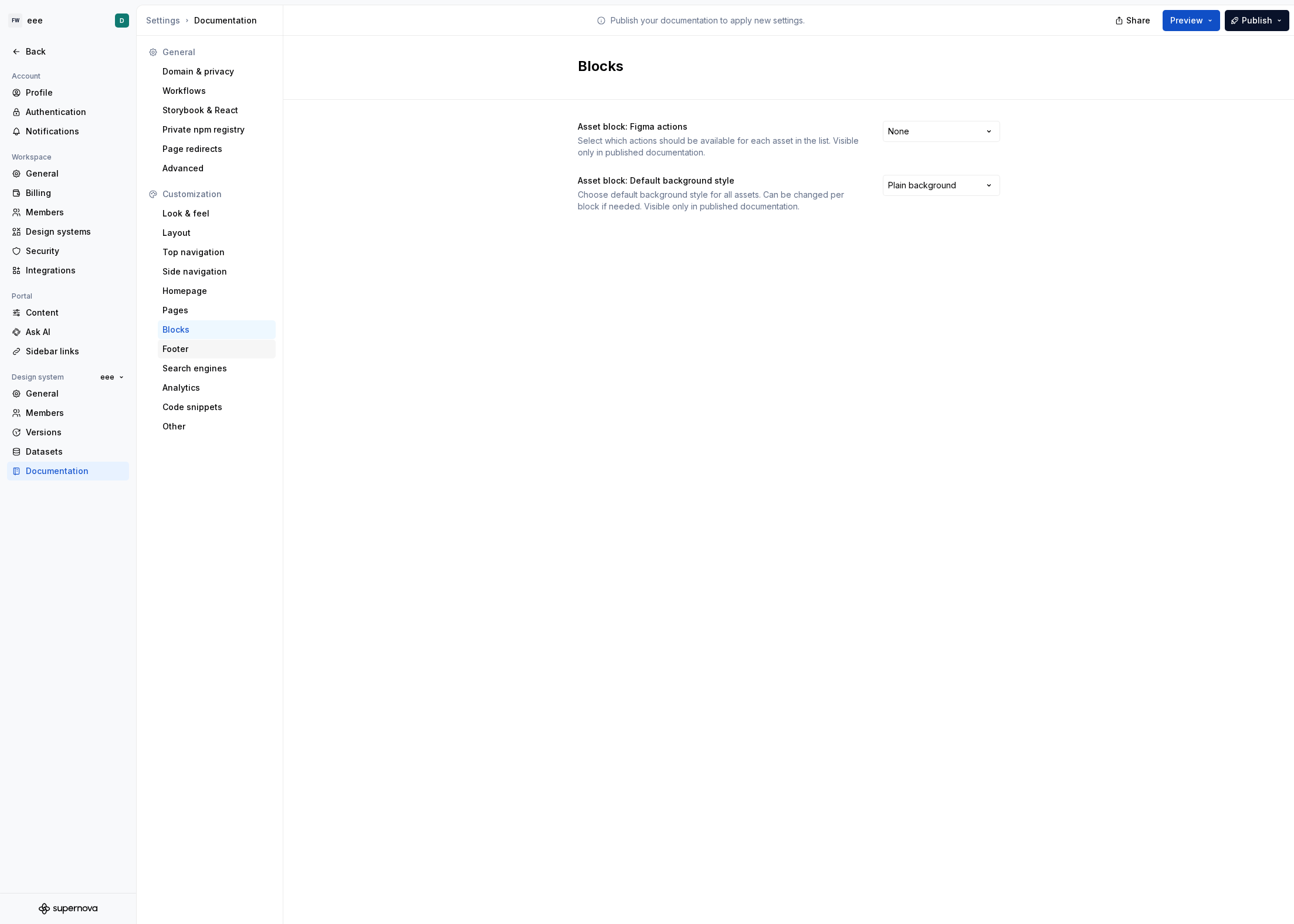
click at [203, 345] on div "Footer" at bounding box center [217, 349] width 109 height 12
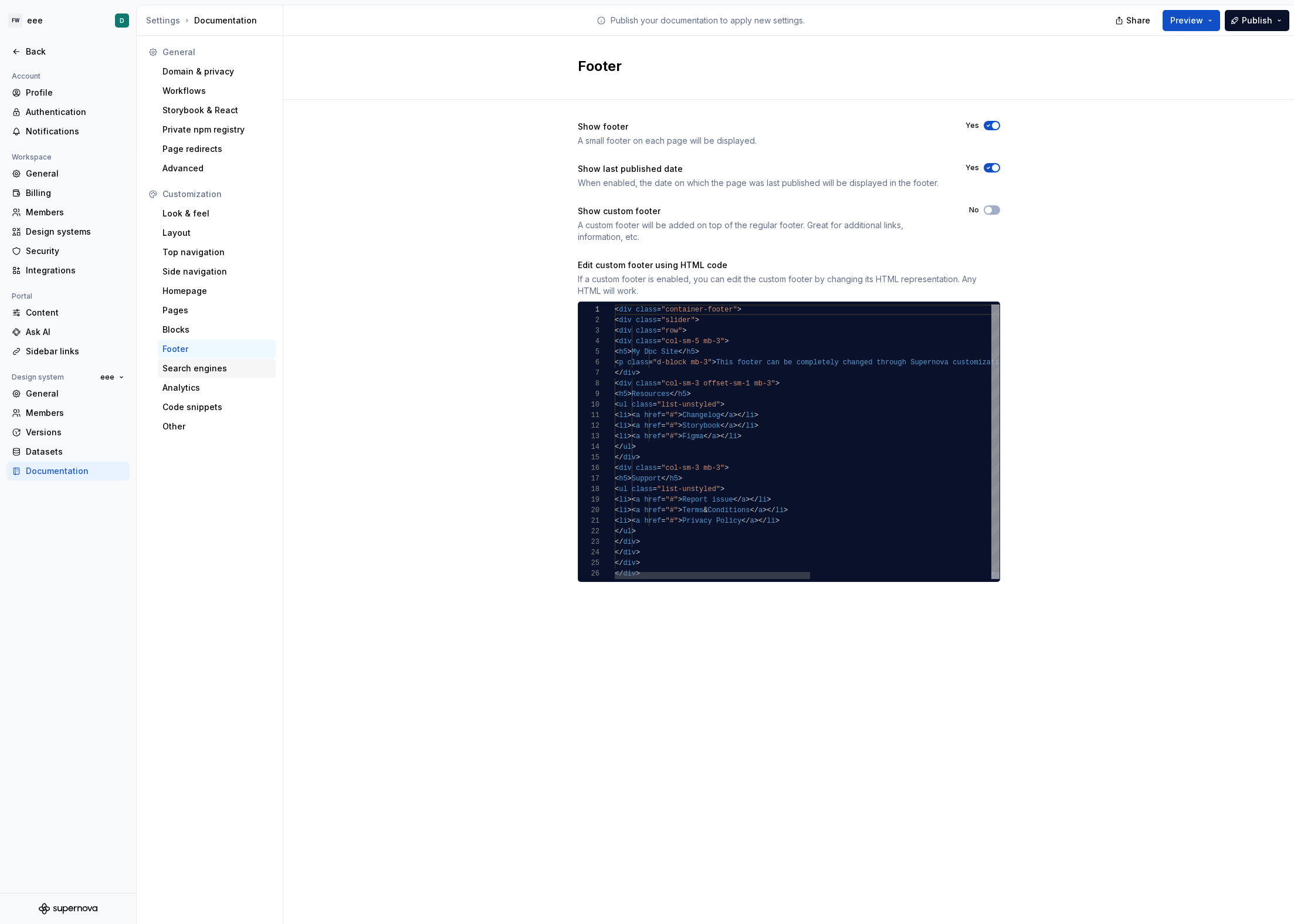
click at [198, 368] on div "Search engines" at bounding box center [217, 369] width 109 height 12
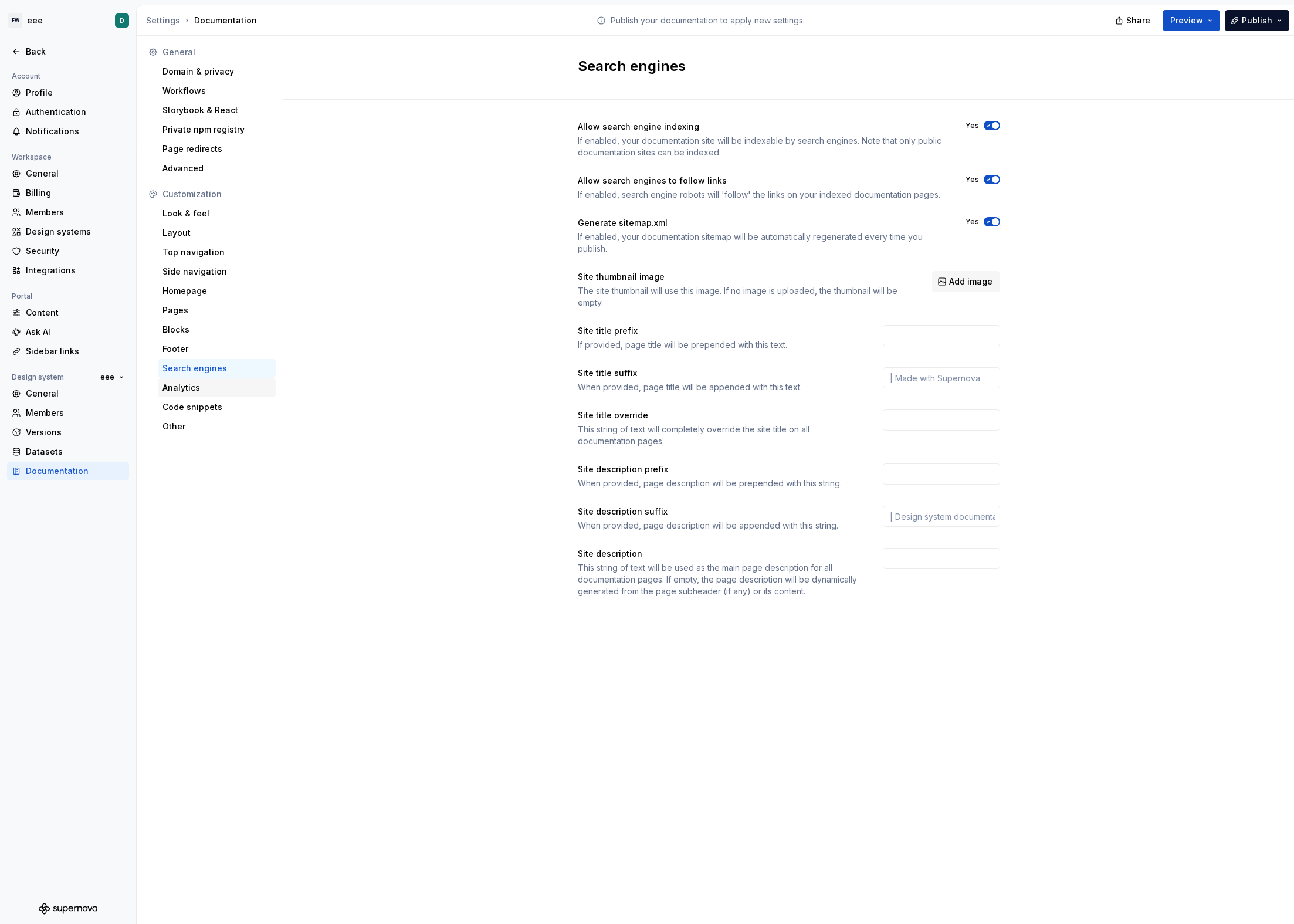
click at [196, 389] on div "Analytics" at bounding box center [217, 388] width 109 height 12
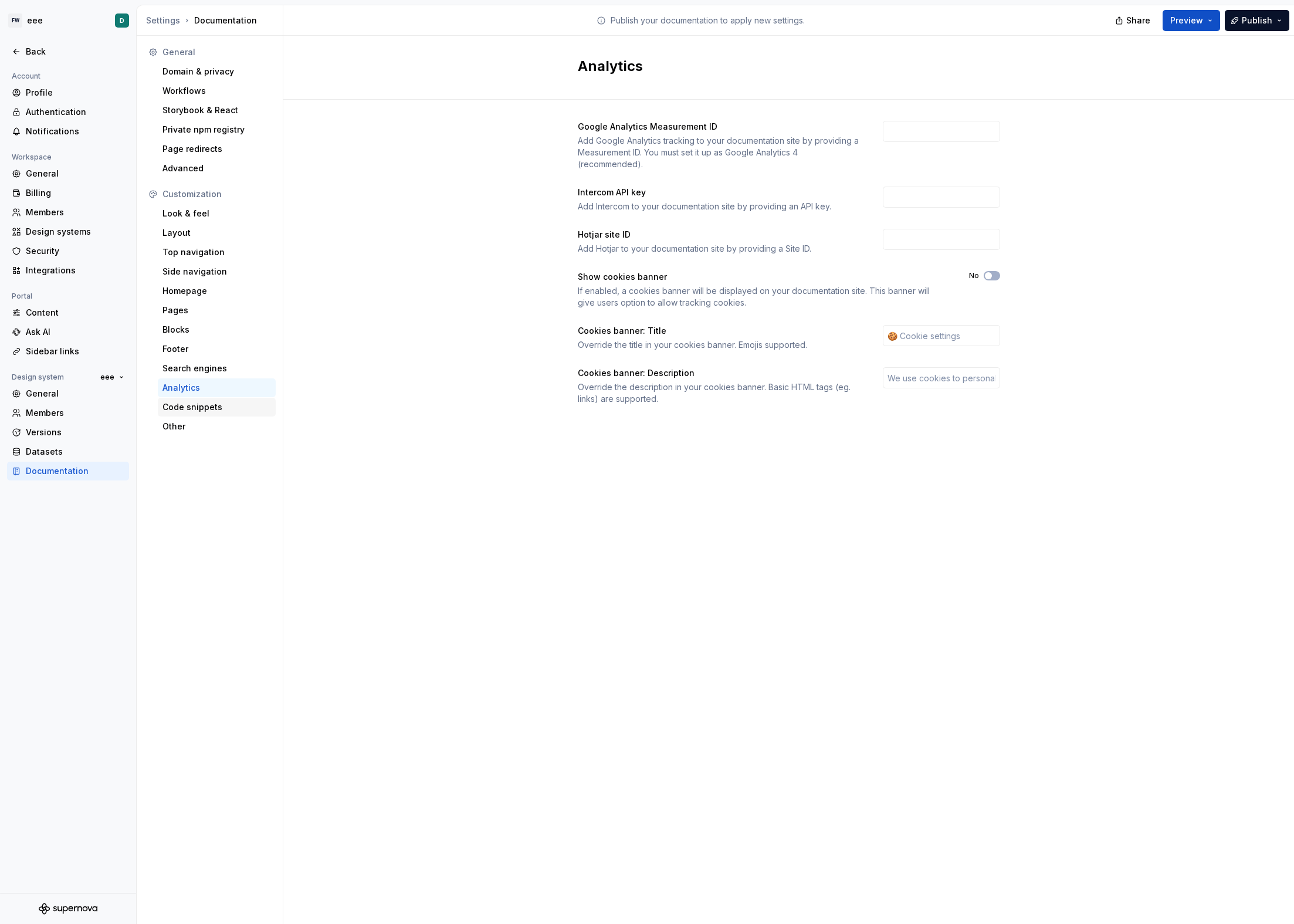
click at [197, 404] on div "Code snippets" at bounding box center [217, 407] width 109 height 12
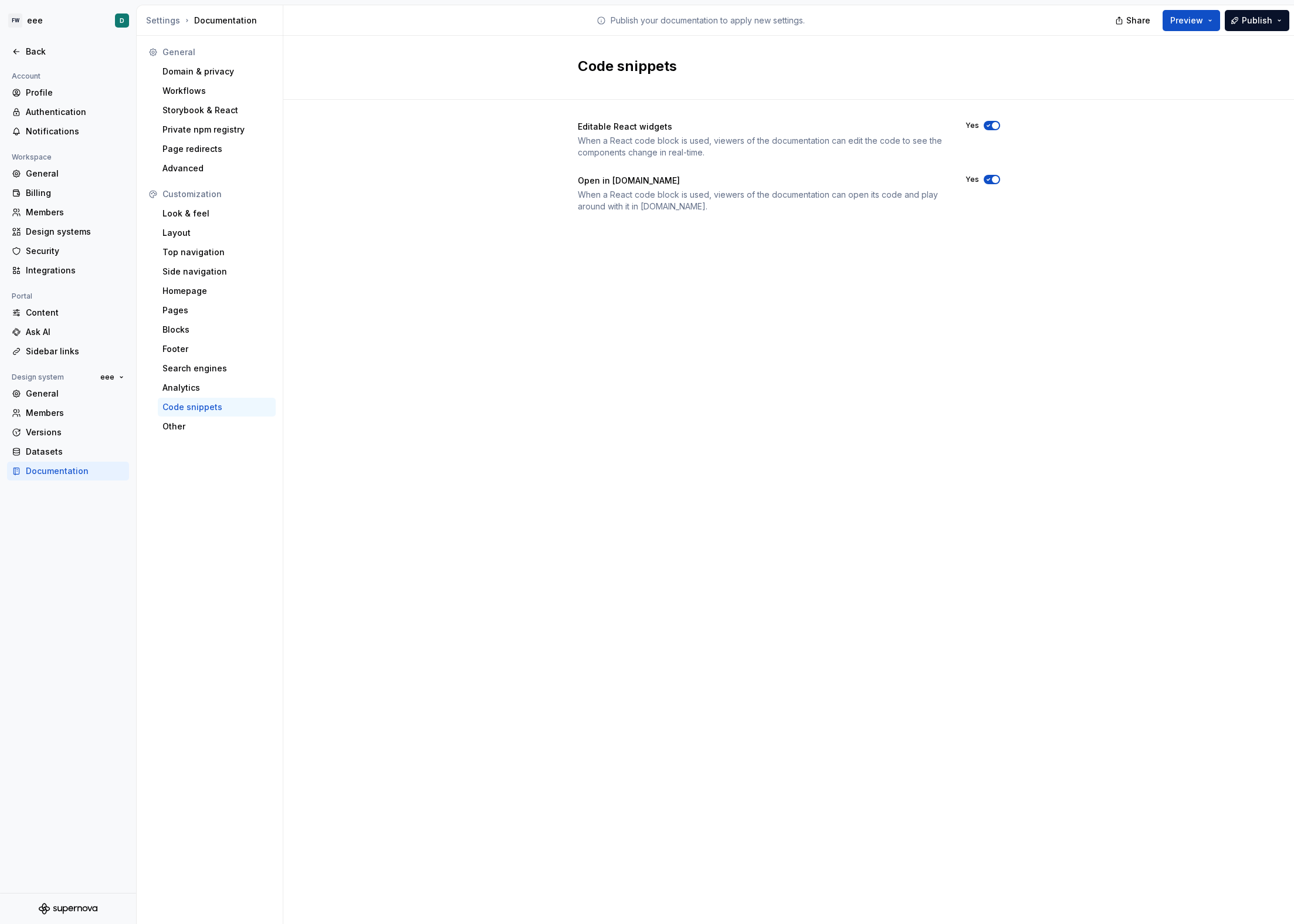
click at [196, 417] on div "Customization Look & feel Layout Top navigation Side navigation Homepage Pages …" at bounding box center [209, 310] width 132 height 251
click at [195, 420] on div "Other" at bounding box center [217, 427] width 118 height 19
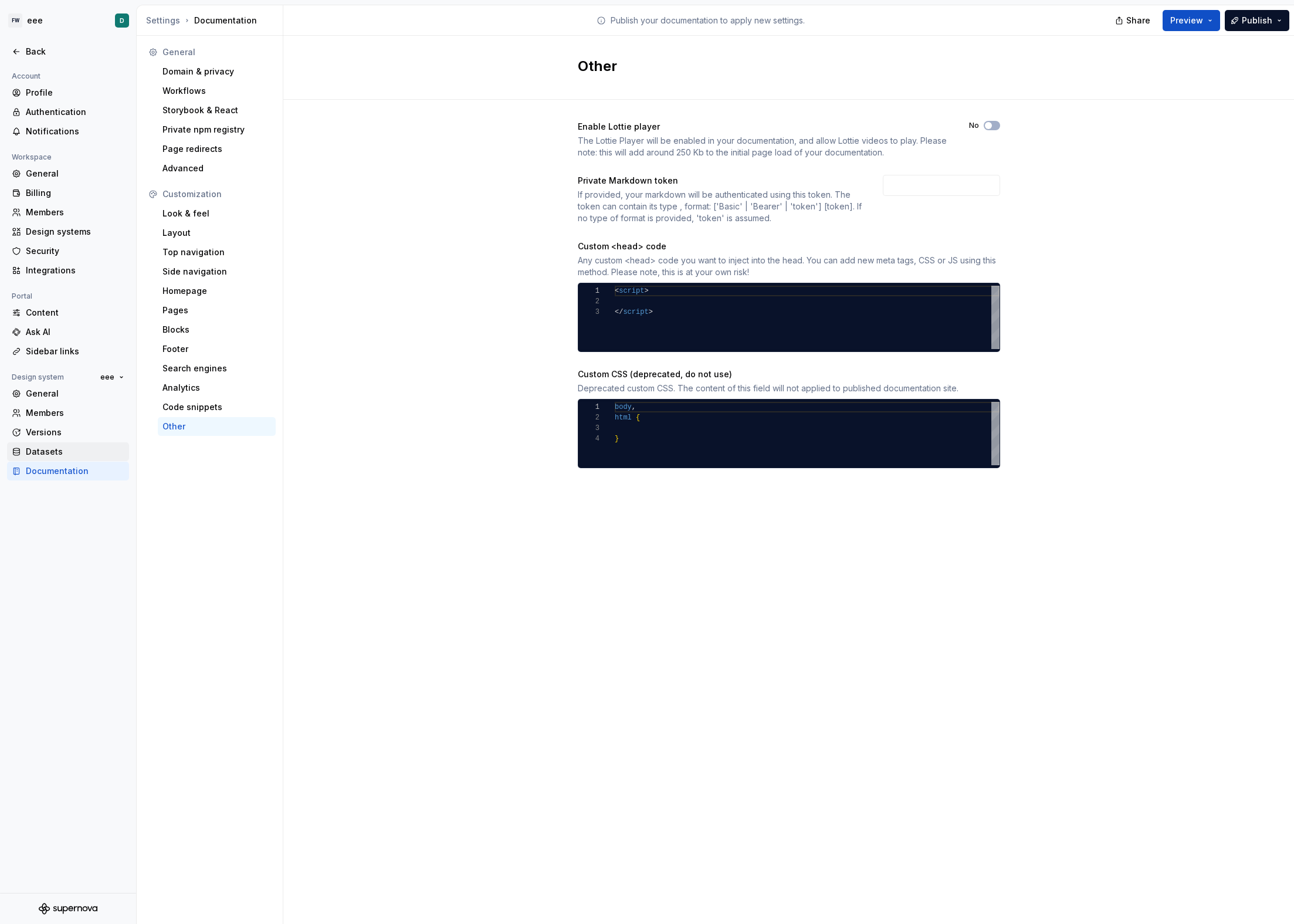
click at [56, 445] on div "Datasets" at bounding box center [68, 452] width 122 height 19
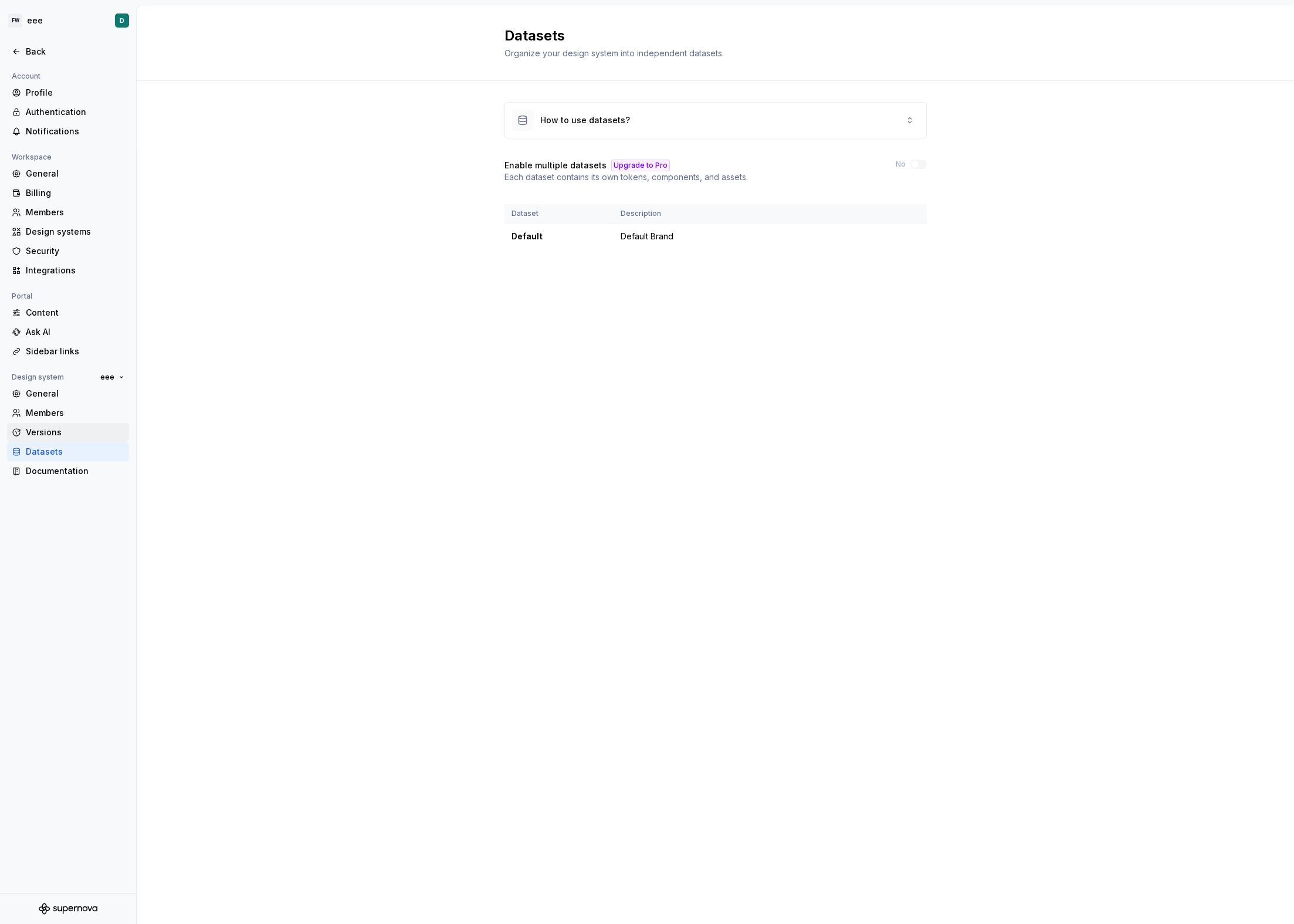
click at [64, 435] on div "Versions" at bounding box center [75, 432] width 99 height 12
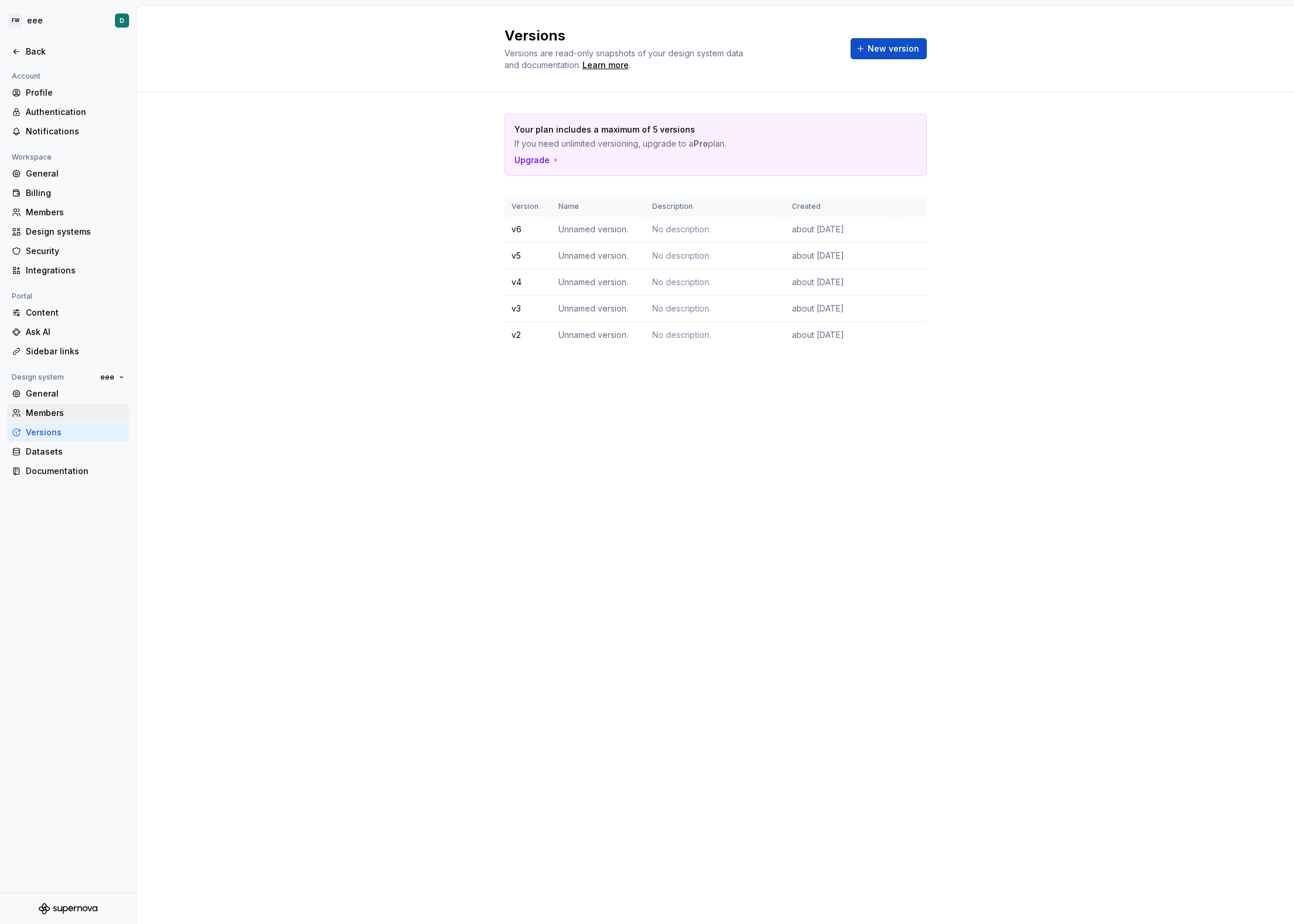
click at [61, 414] on div "Members" at bounding box center [75, 413] width 99 height 12
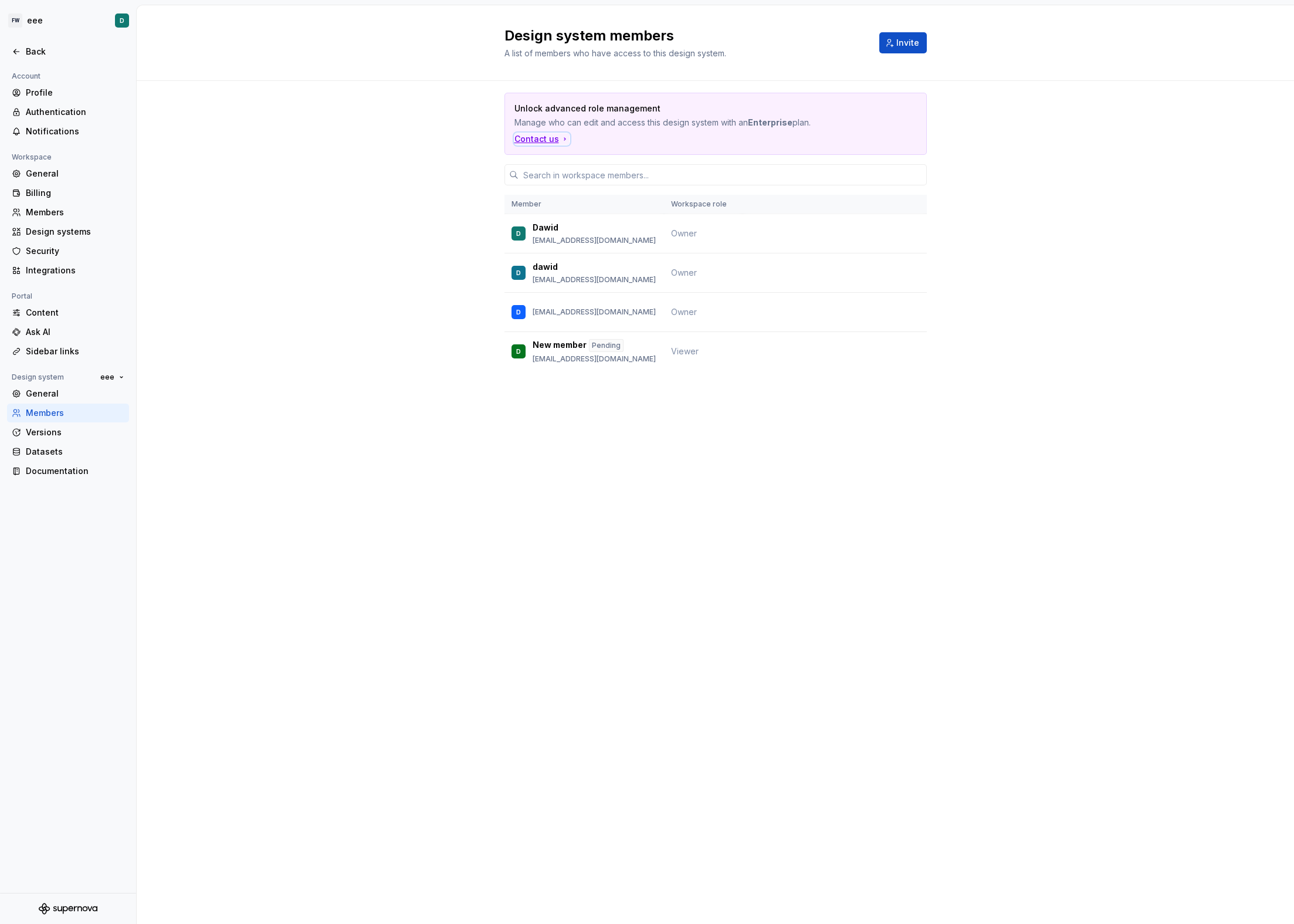
click at [554, 136] on div "Contact us" at bounding box center [542, 139] width 55 height 12
click at [62, 316] on div "Content" at bounding box center [75, 313] width 99 height 12
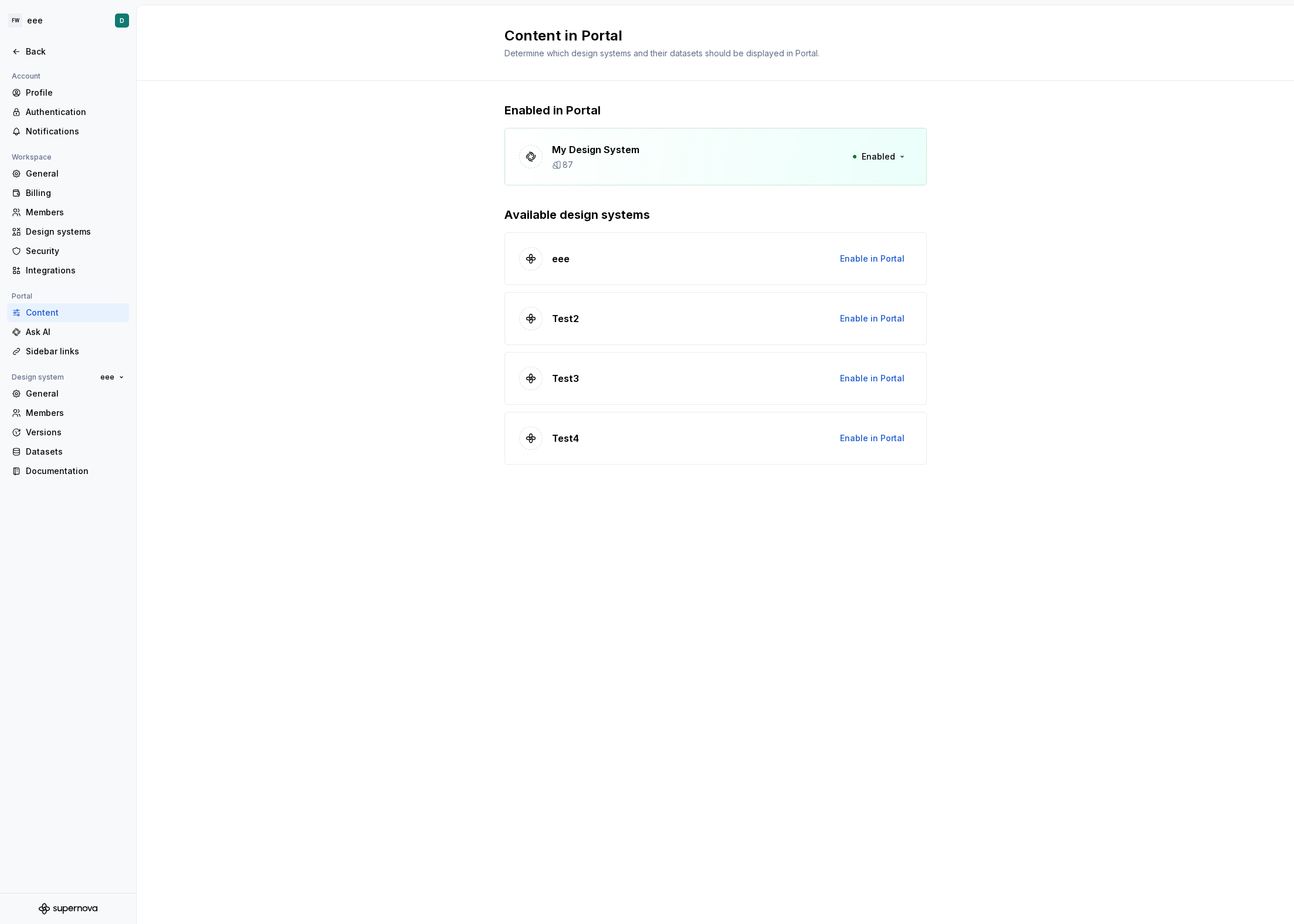
click at [1091, 378] on div "Enabled in Portal My Design System 87 Enabled Available design systems eee Enab…" at bounding box center [715, 295] width 1158 height 428
click at [22, 191] on div "Billing" at bounding box center [68, 193] width 113 height 12
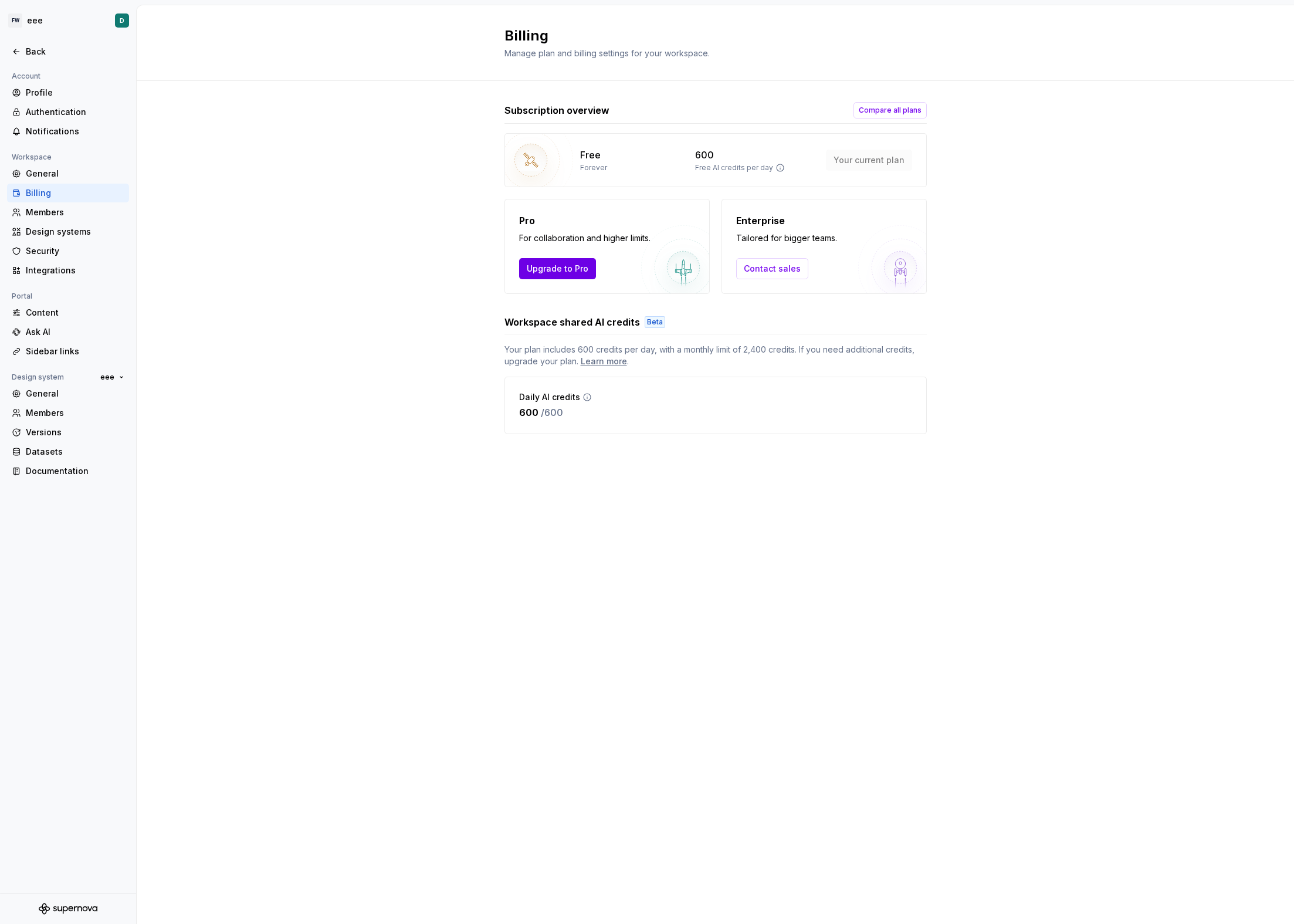
click at [573, 263] on span "Upgrade to Pro" at bounding box center [558, 269] width 61 height 12
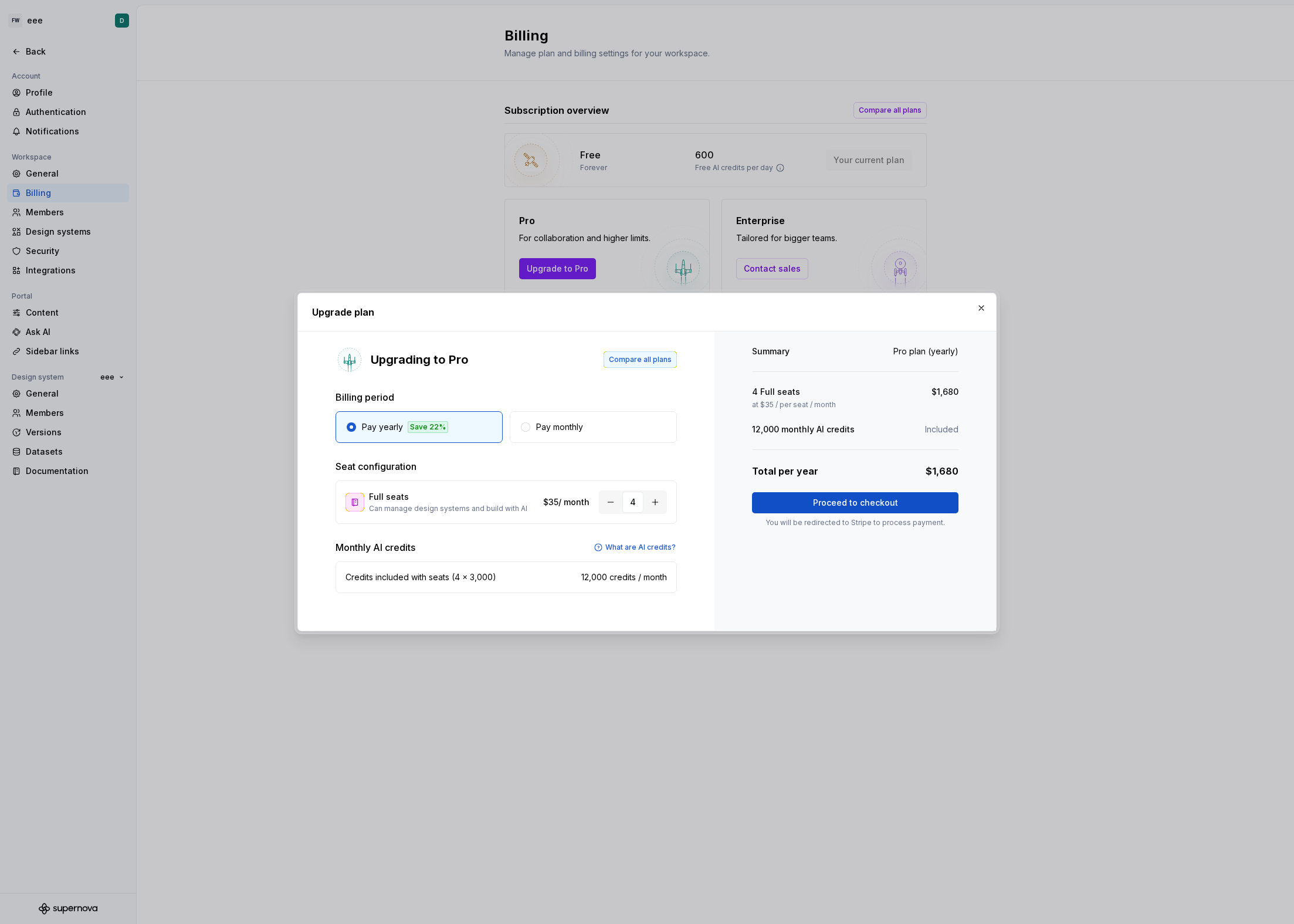
click at [645, 362] on span "Compare all plans" at bounding box center [641, 360] width 63 height 9
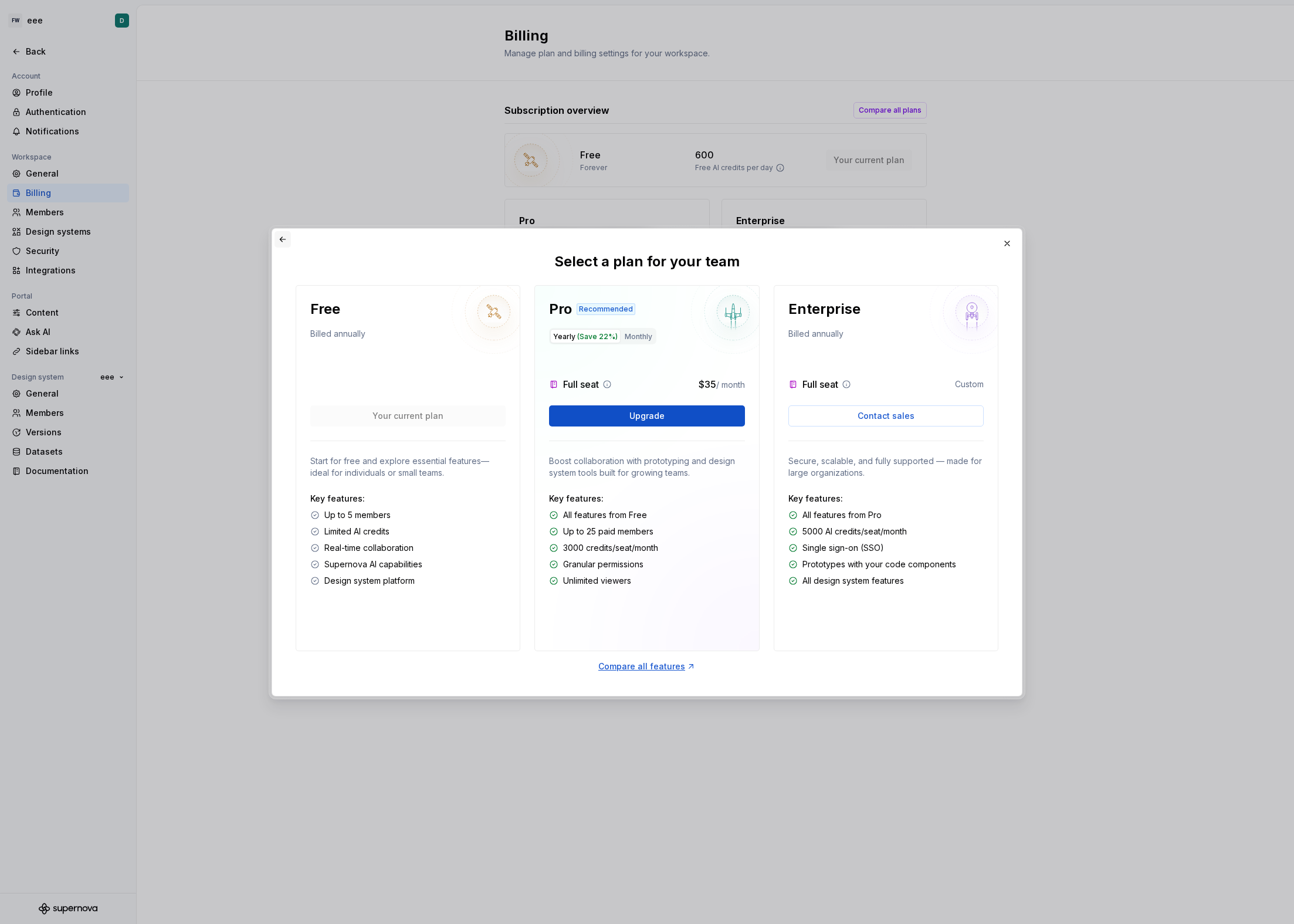
click at [281, 242] on button "button" at bounding box center [283, 239] width 17 height 17
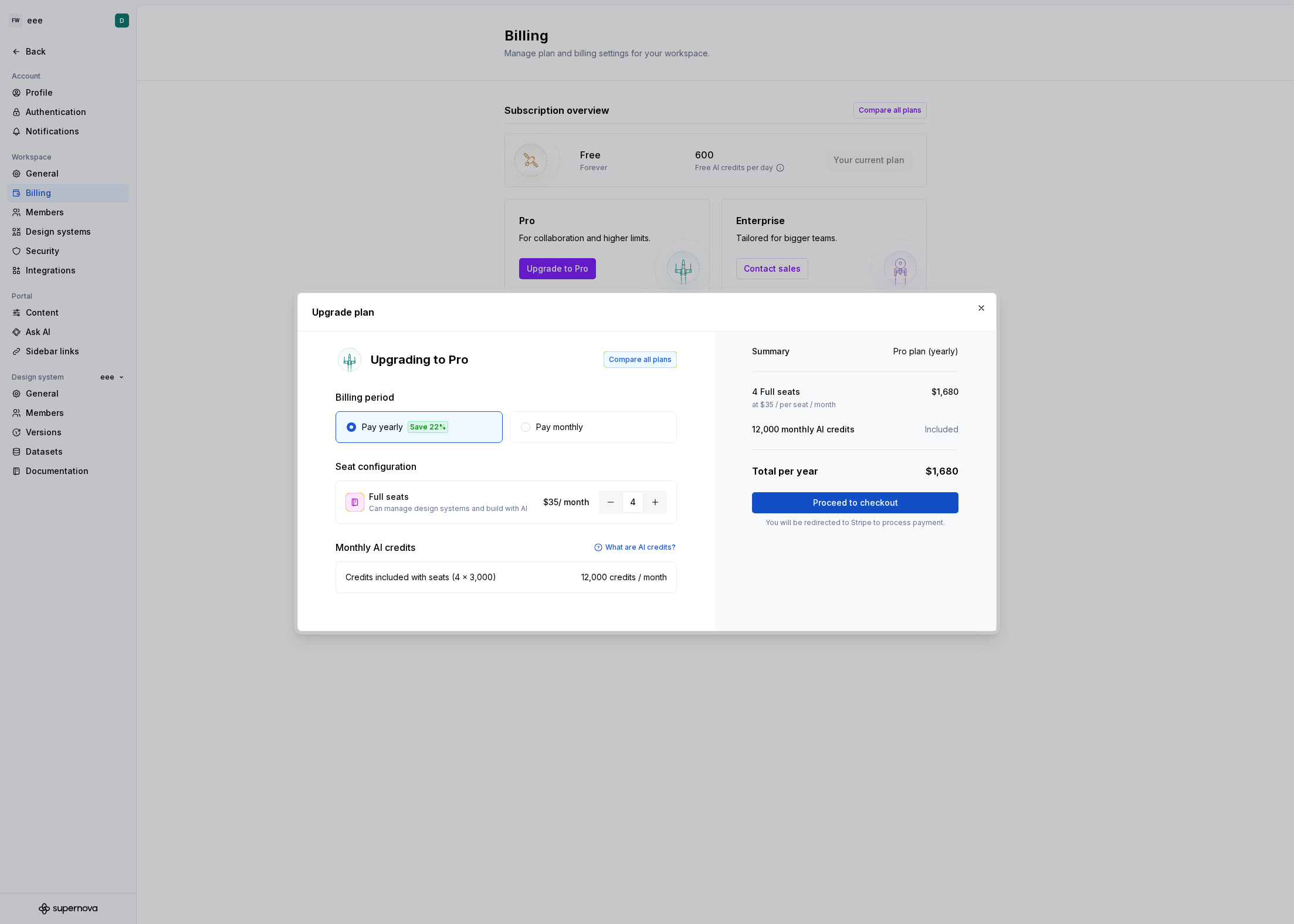
click at [623, 361] on span "Compare all plans" at bounding box center [641, 360] width 63 height 9
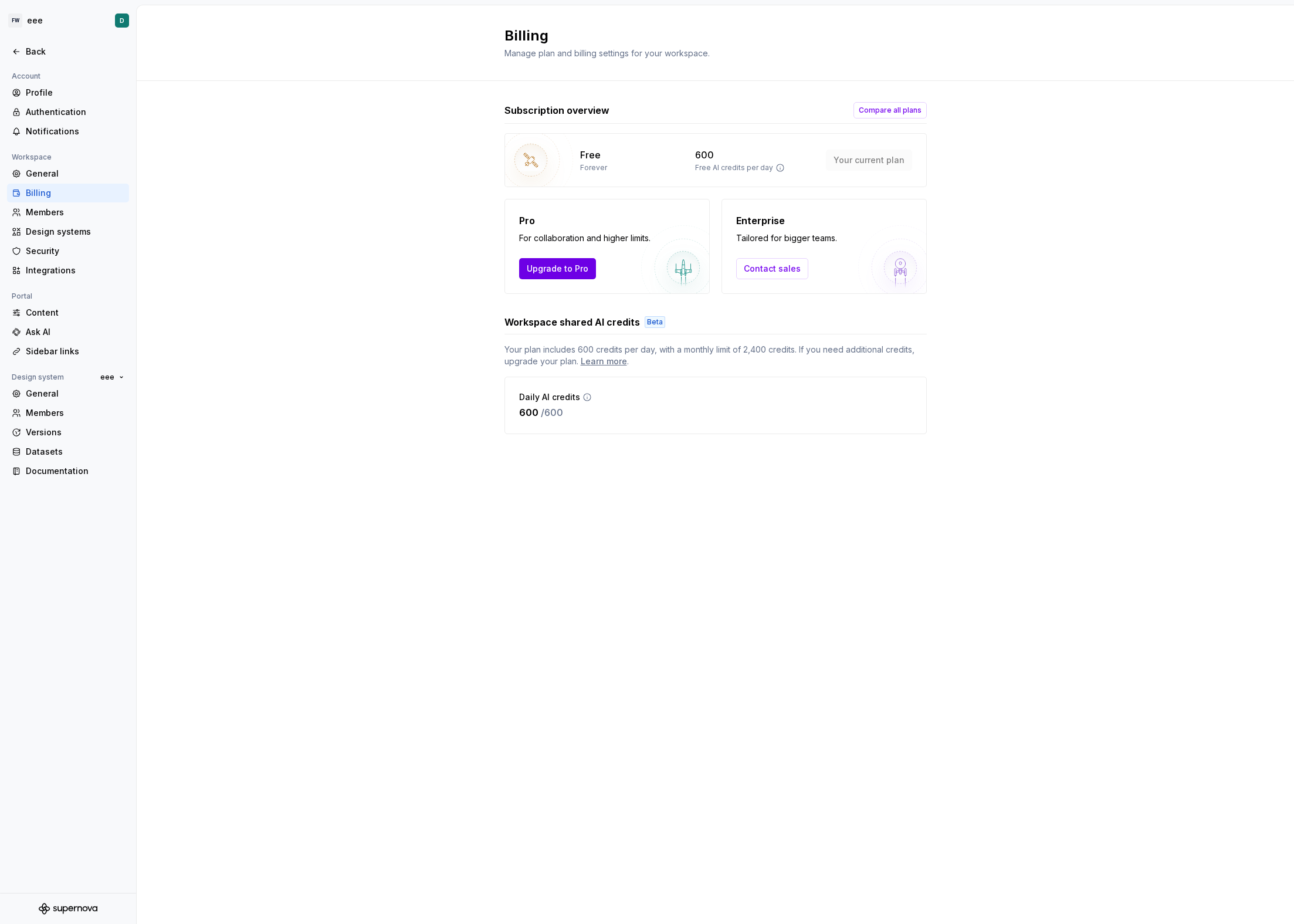
click at [573, 268] on span "Upgrade to Pro" at bounding box center [558, 269] width 61 height 12
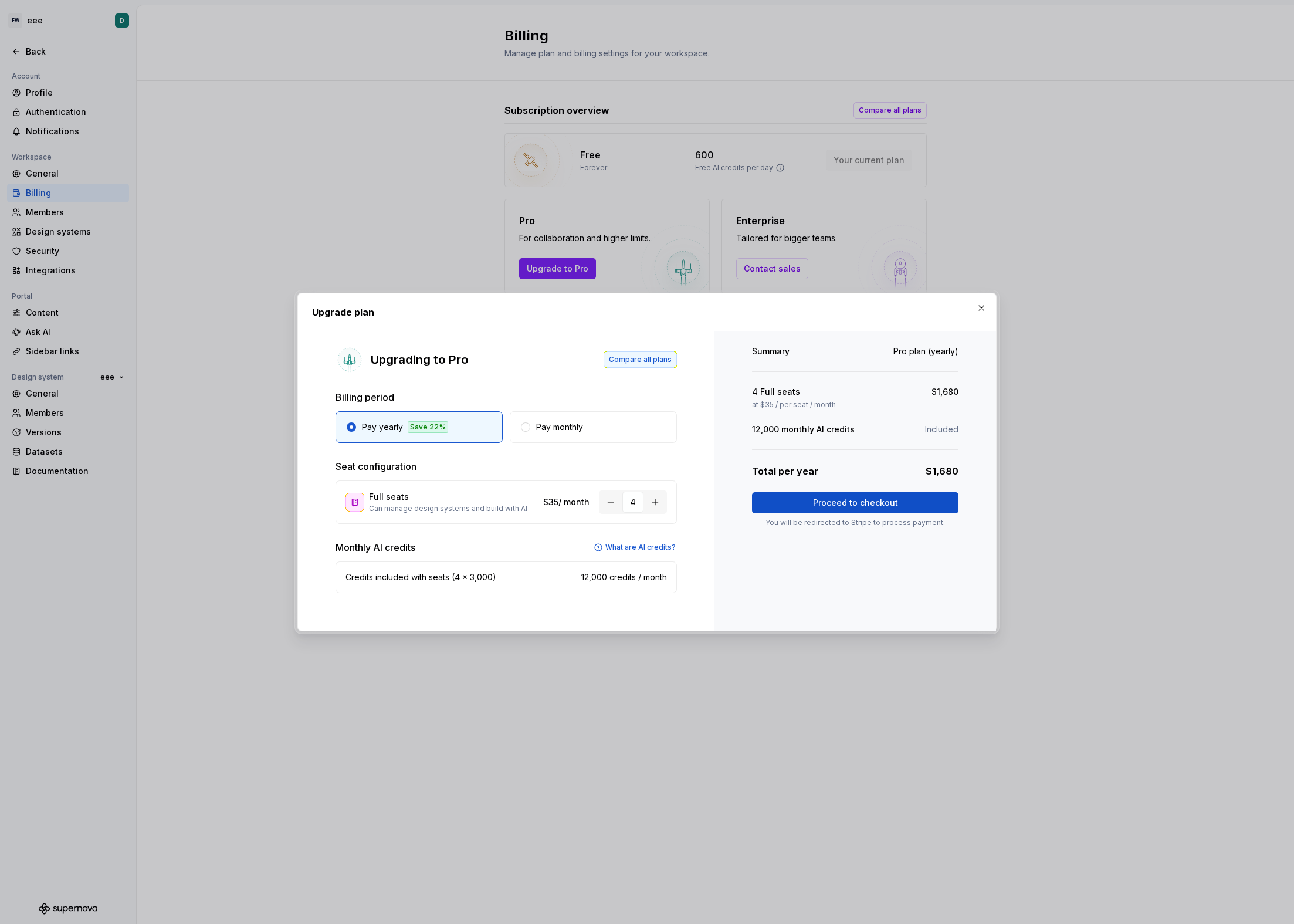
click at [651, 365] on button "Compare all plans" at bounding box center [641, 360] width 73 height 17
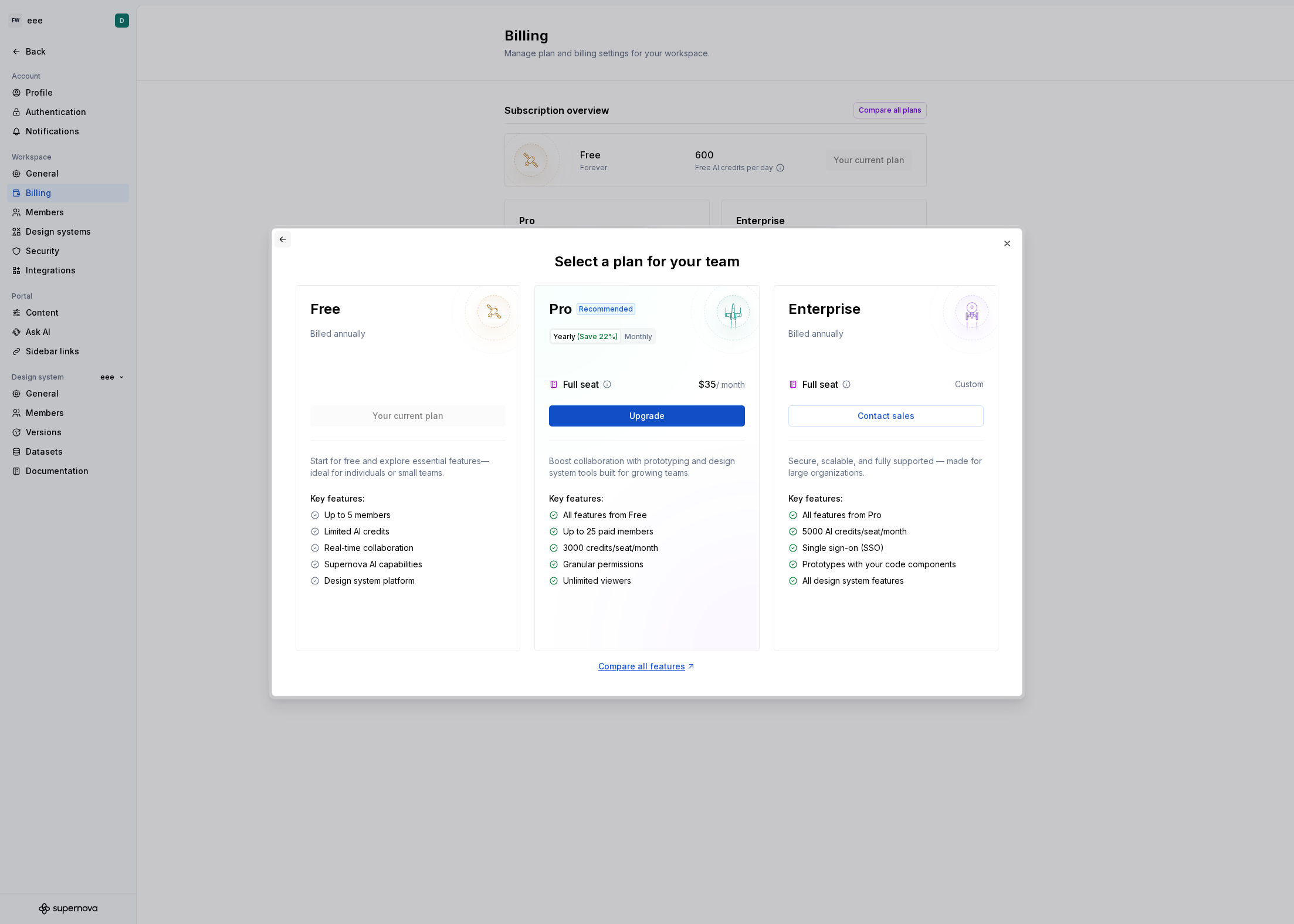
click at [288, 243] on button "button" at bounding box center [283, 239] width 17 height 17
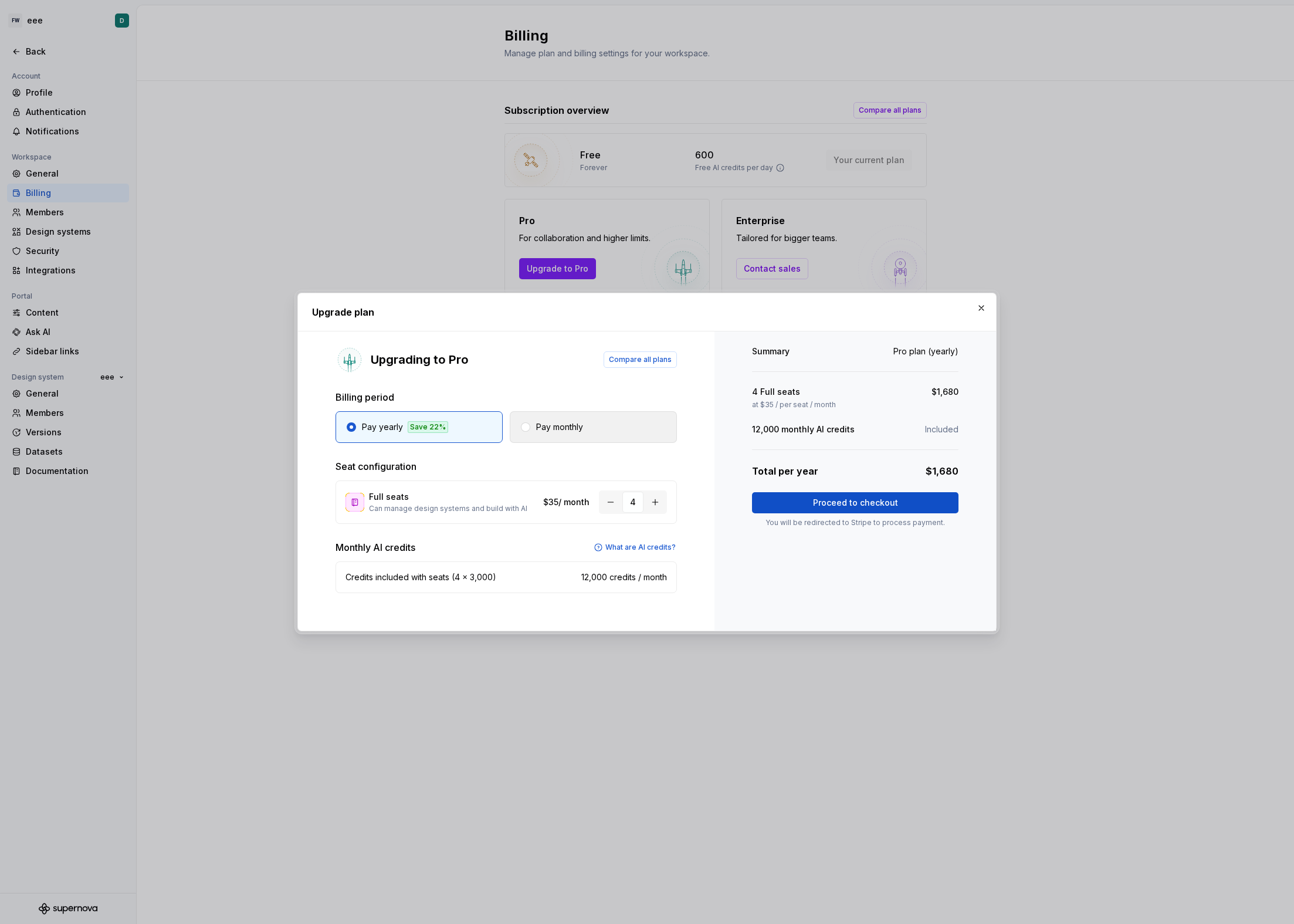
click at [583, 431] on p "Pay monthly" at bounding box center [560, 427] width 47 height 12
click at [439, 418] on button "Pay yearly" at bounding box center [419, 427] width 167 height 32
click at [580, 432] on p "Pay monthly" at bounding box center [560, 427] width 47 height 12
click at [472, 429] on button "Pay yearly" at bounding box center [419, 427] width 167 height 32
click at [564, 435] on button "Pay monthly" at bounding box center [593, 427] width 167 height 32
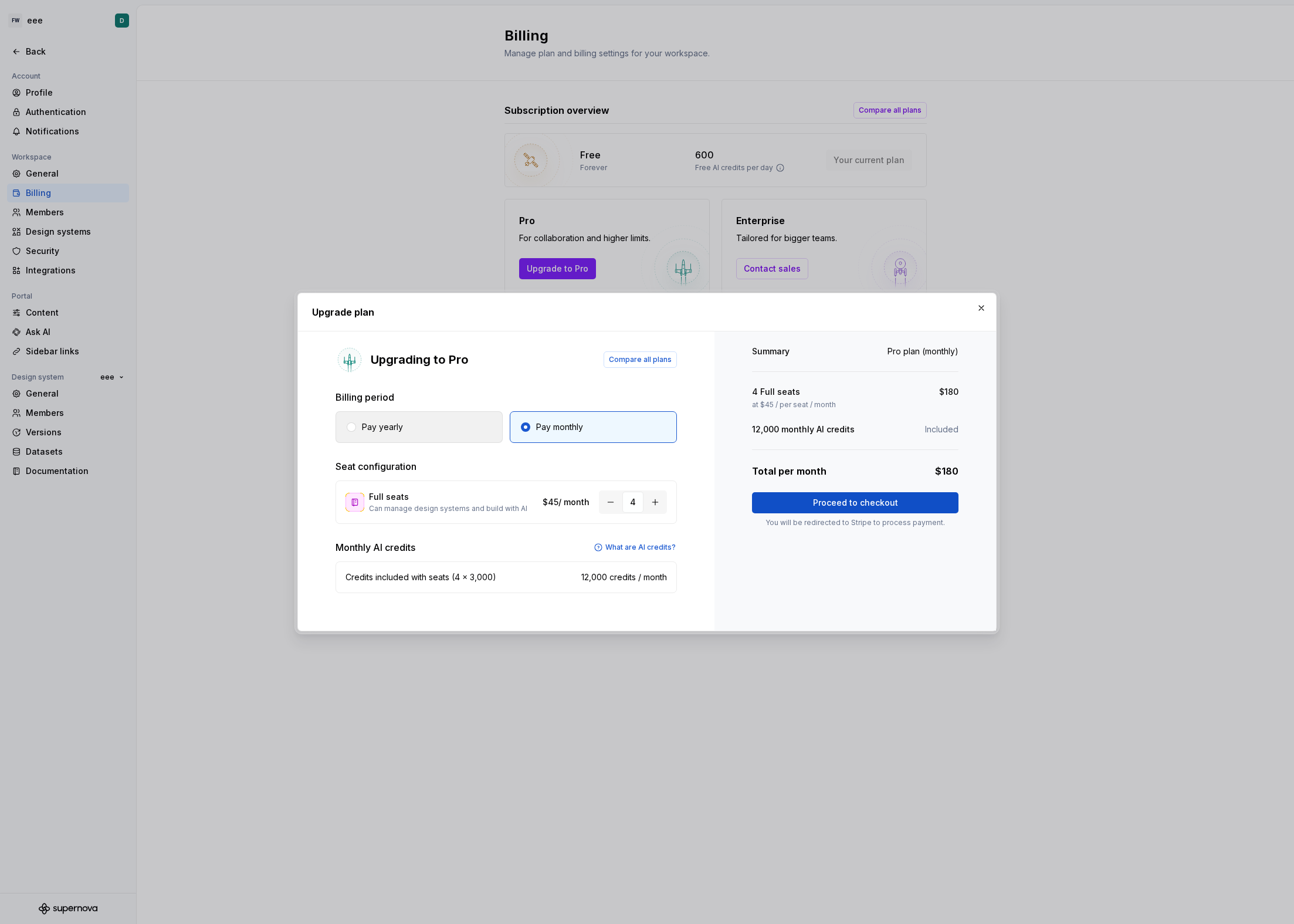
click at [477, 427] on button "Pay yearly" at bounding box center [419, 427] width 167 height 32
click at [656, 506] on button "button" at bounding box center [655, 502] width 21 height 21
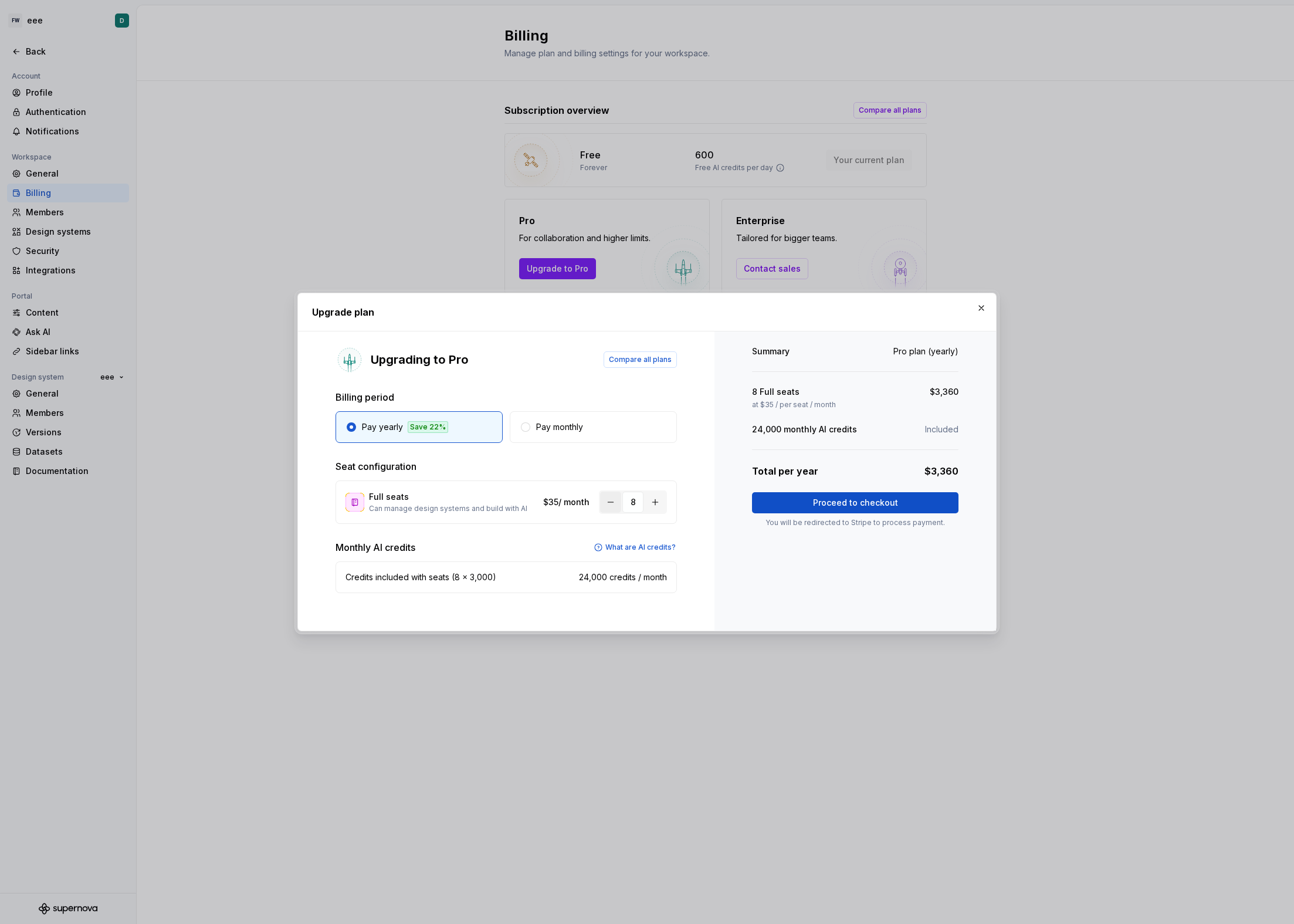
click at [617, 507] on button "button" at bounding box center [611, 502] width 21 height 21
click at [655, 506] on button "button" at bounding box center [655, 502] width 21 height 21
click at [604, 505] on button "button" at bounding box center [611, 502] width 21 height 21
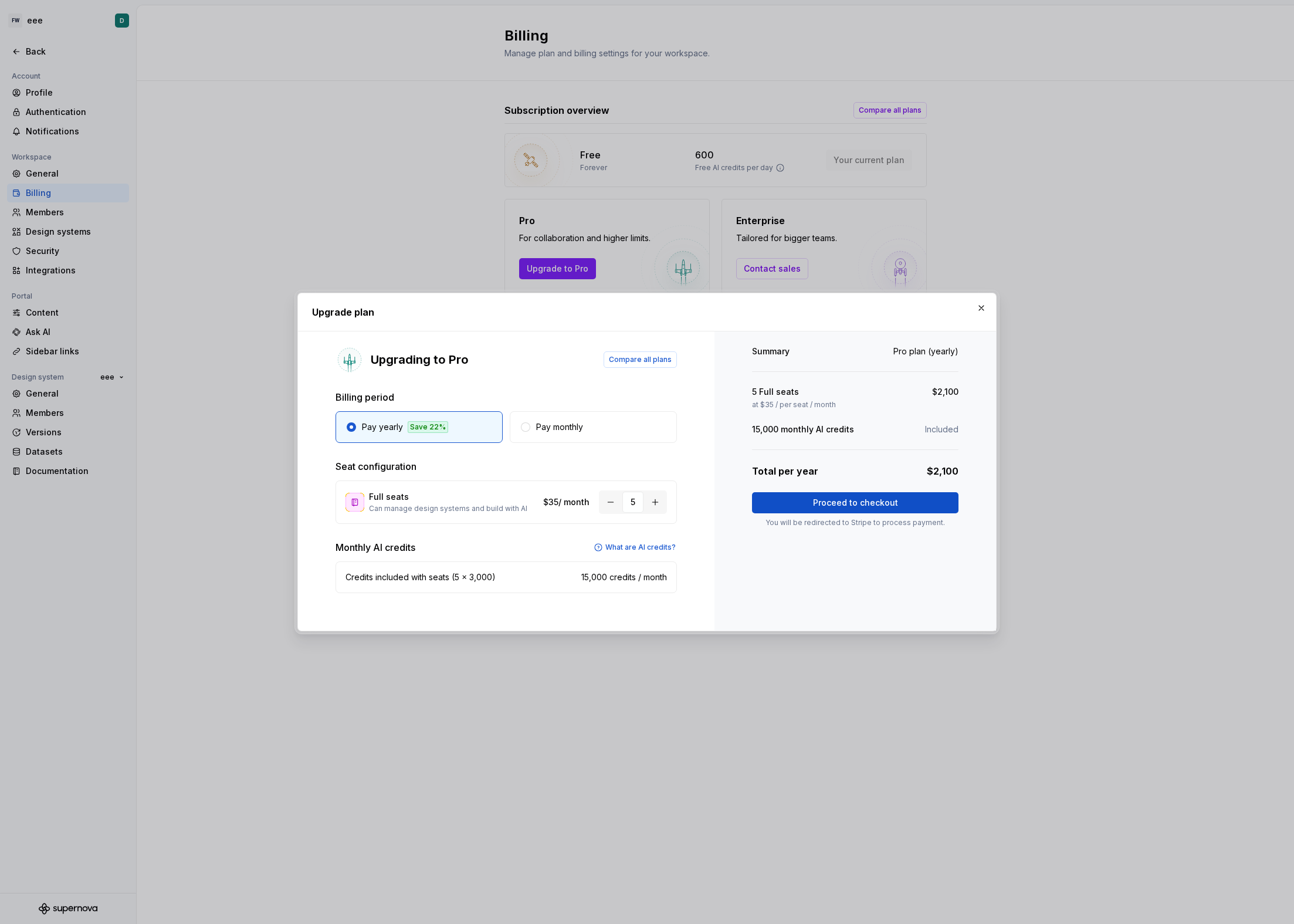
click at [642, 504] on div "5" at bounding box center [633, 502] width 21 height 21
click at [607, 504] on button "button" at bounding box center [611, 502] width 21 height 21
click at [651, 507] on button "button" at bounding box center [655, 502] width 21 height 21
click at [589, 427] on button "Pay monthly" at bounding box center [593, 427] width 167 height 32
click at [448, 422] on button "Pay yearly" at bounding box center [419, 427] width 167 height 32
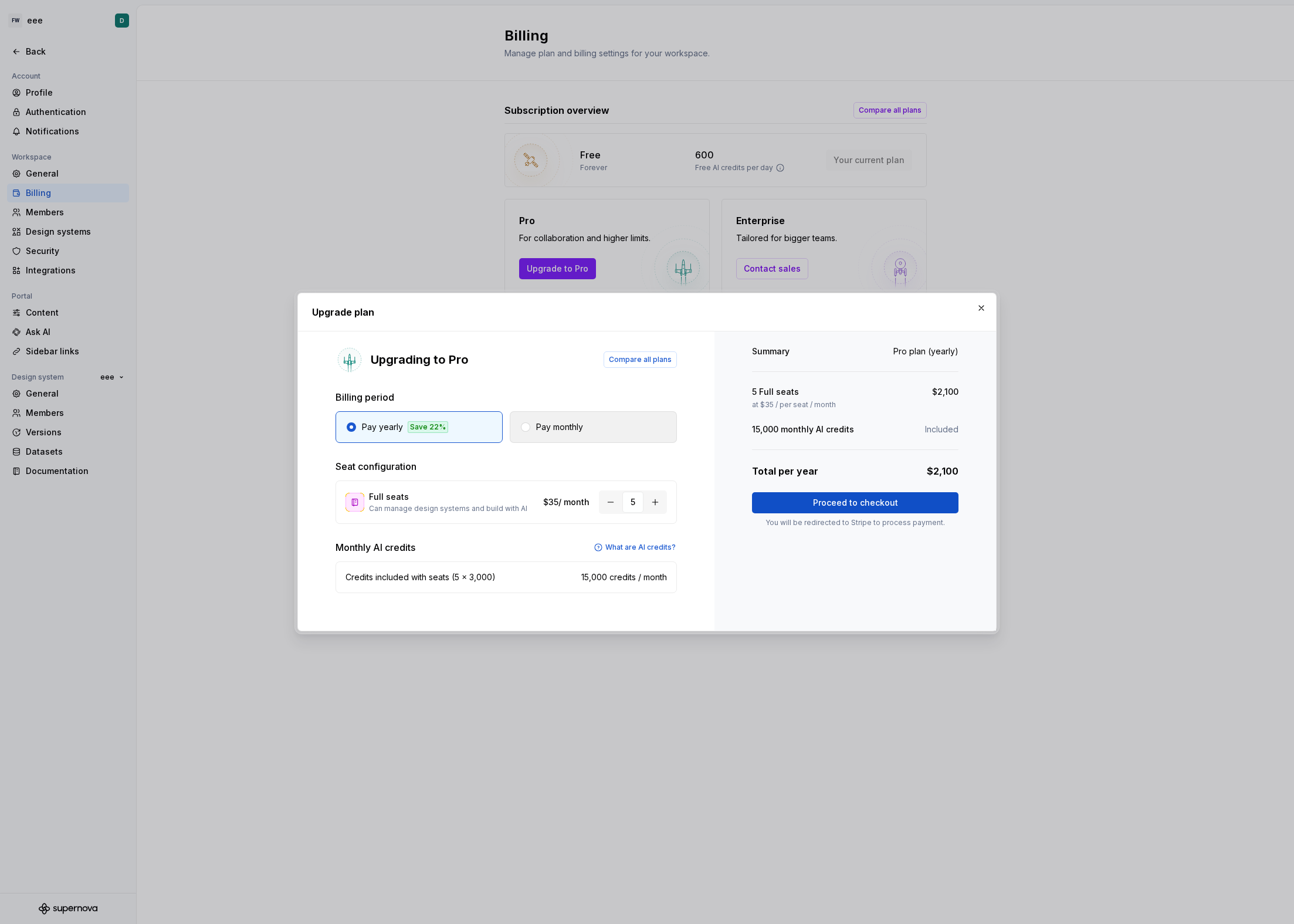
click at [623, 431] on button "Pay monthly" at bounding box center [593, 427] width 167 height 32
click at [444, 425] on button "Pay yearly" at bounding box center [419, 427] width 167 height 32
click at [578, 437] on button "Pay monthly" at bounding box center [593, 427] width 167 height 32
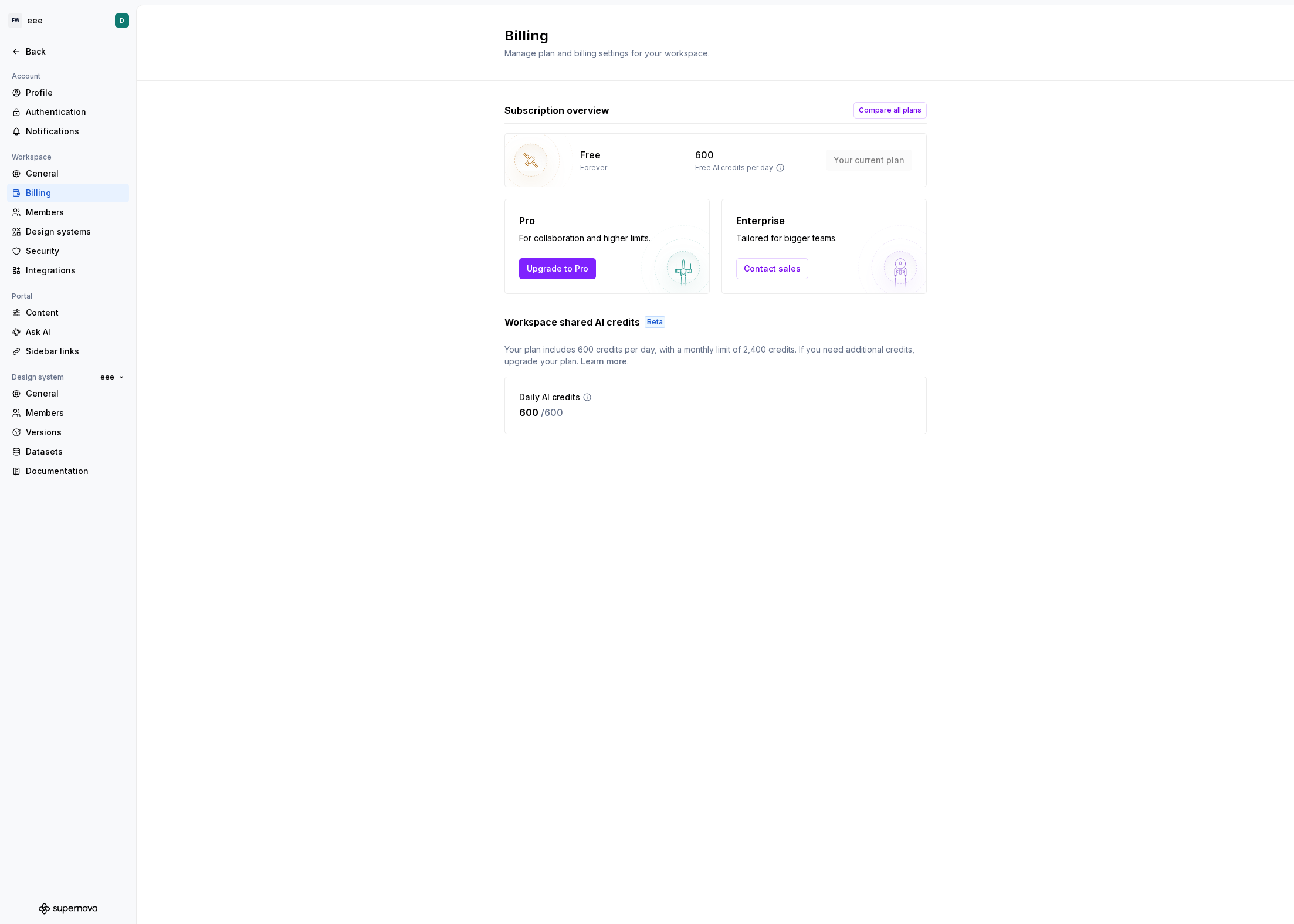
click at [775, 281] on div "Enterprise Tailored for bigger teams. Contact sales" at bounding box center [824, 246] width 206 height 95
click at [776, 273] on span "Contact sales" at bounding box center [772, 269] width 57 height 12
click at [39, 21] on html "FW eee D Back Account Profile Authentication Notifications Workspace General Bi…" at bounding box center [647, 462] width 1294 height 924
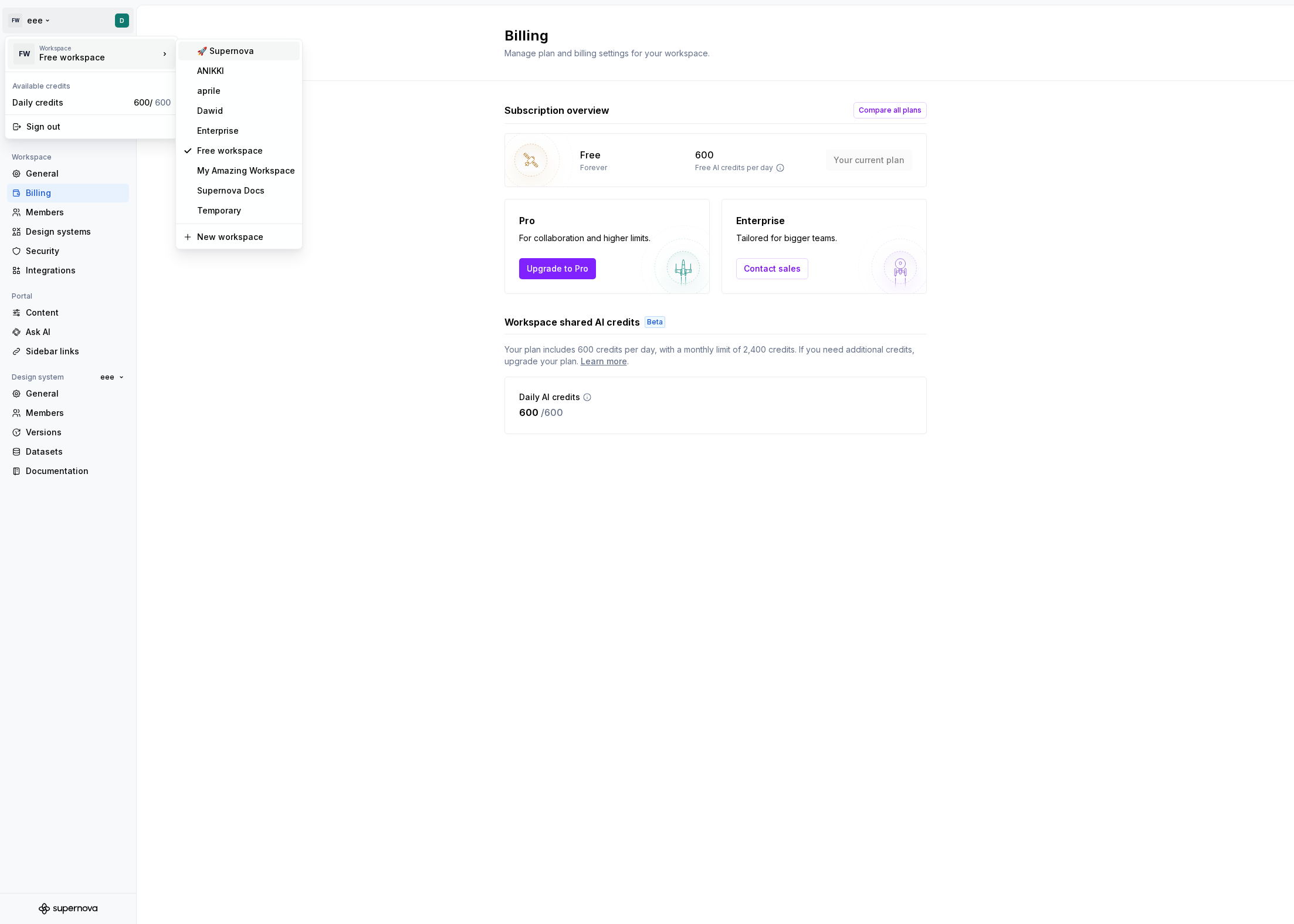
click at [209, 54] on div "🚀 Supernova" at bounding box center [246, 51] width 98 height 12
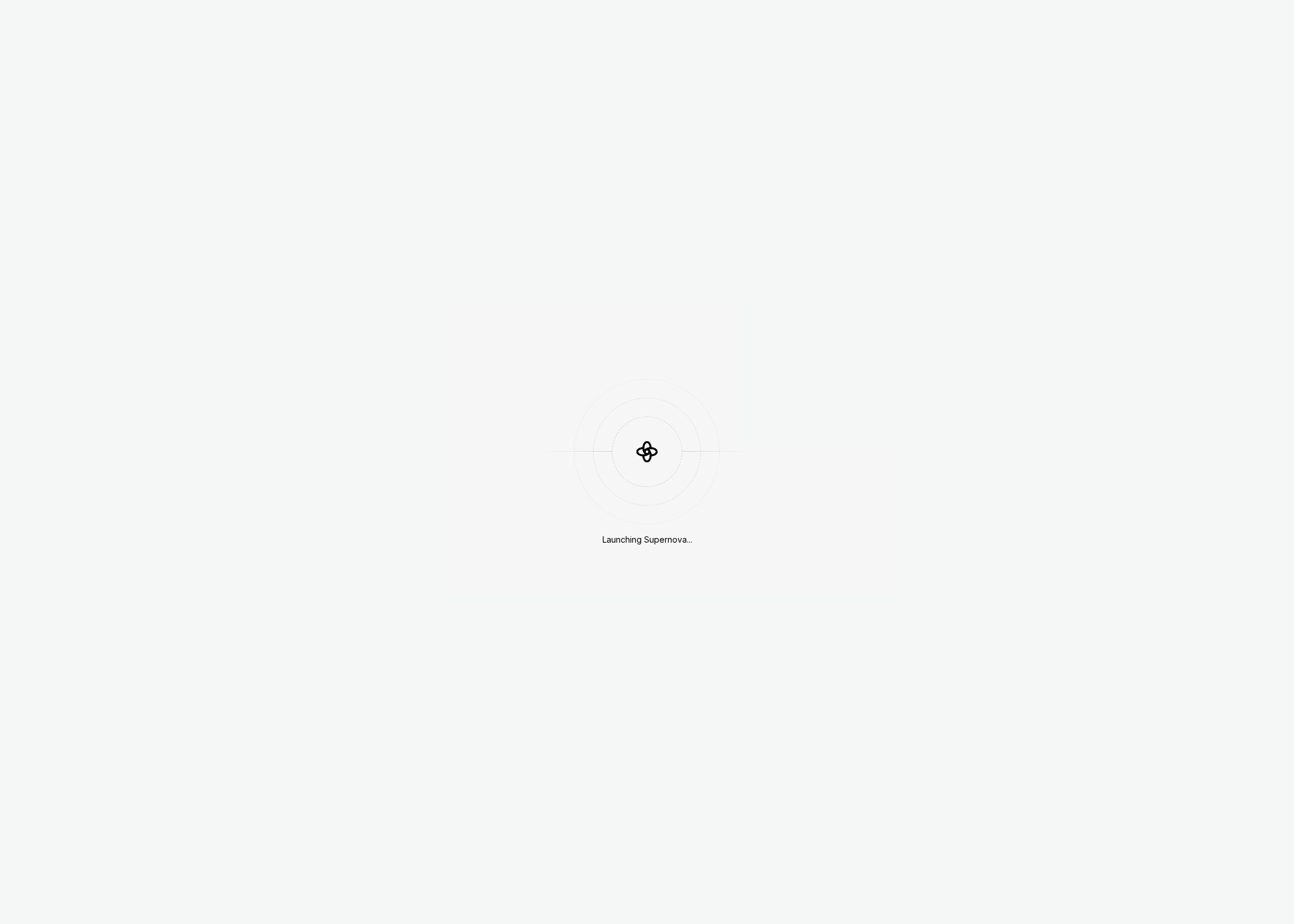
click at [67, 26] on div "Launching Supernova..." at bounding box center [647, 462] width 1294 height 924
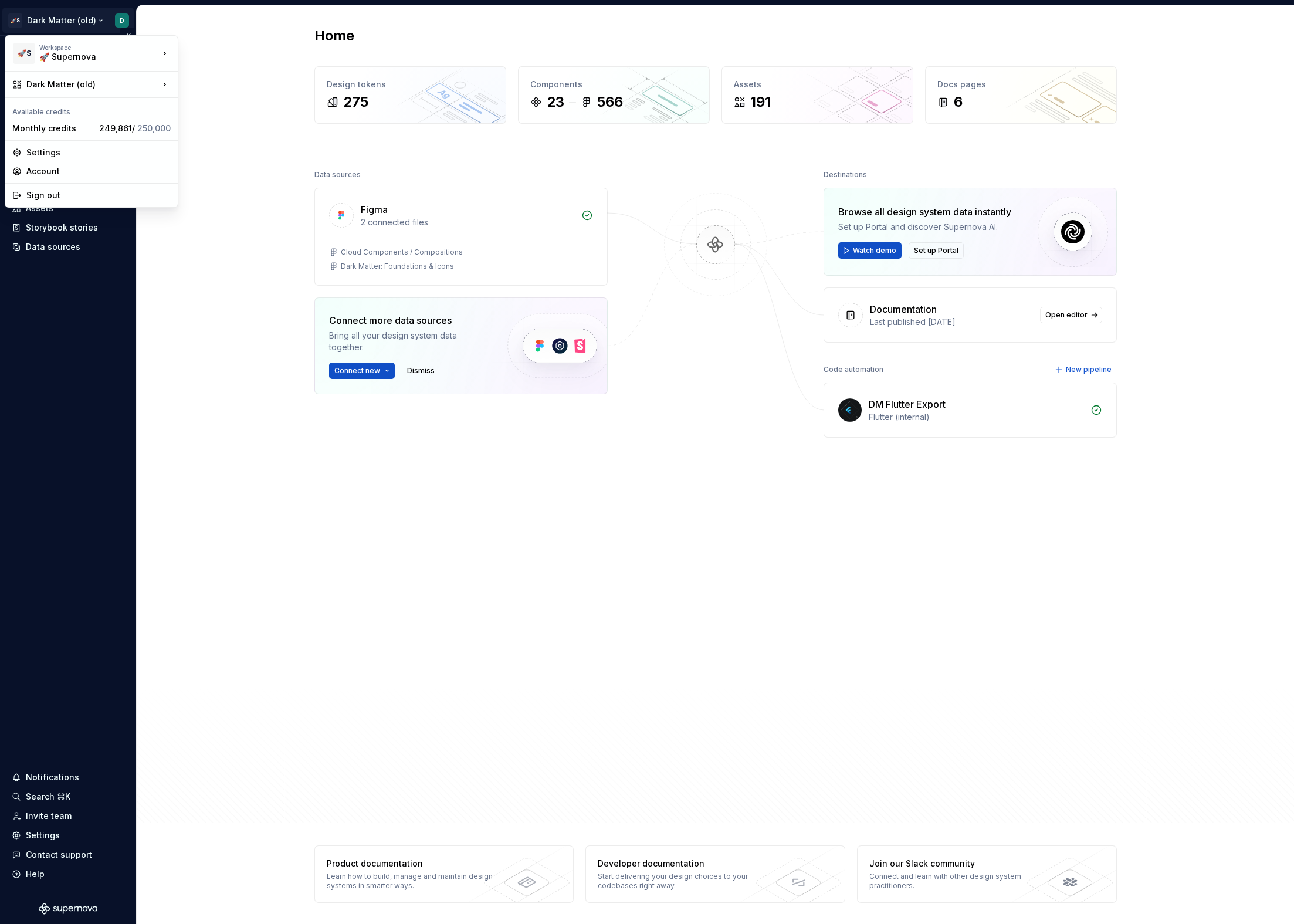
click at [79, 26] on html "🚀S Dark Matter (old) D Home Documentation Analytics Code automation Dataset Def…" at bounding box center [647, 462] width 1294 height 924
click at [239, 189] on div "Supernova Docs" at bounding box center [246, 190] width 98 height 12
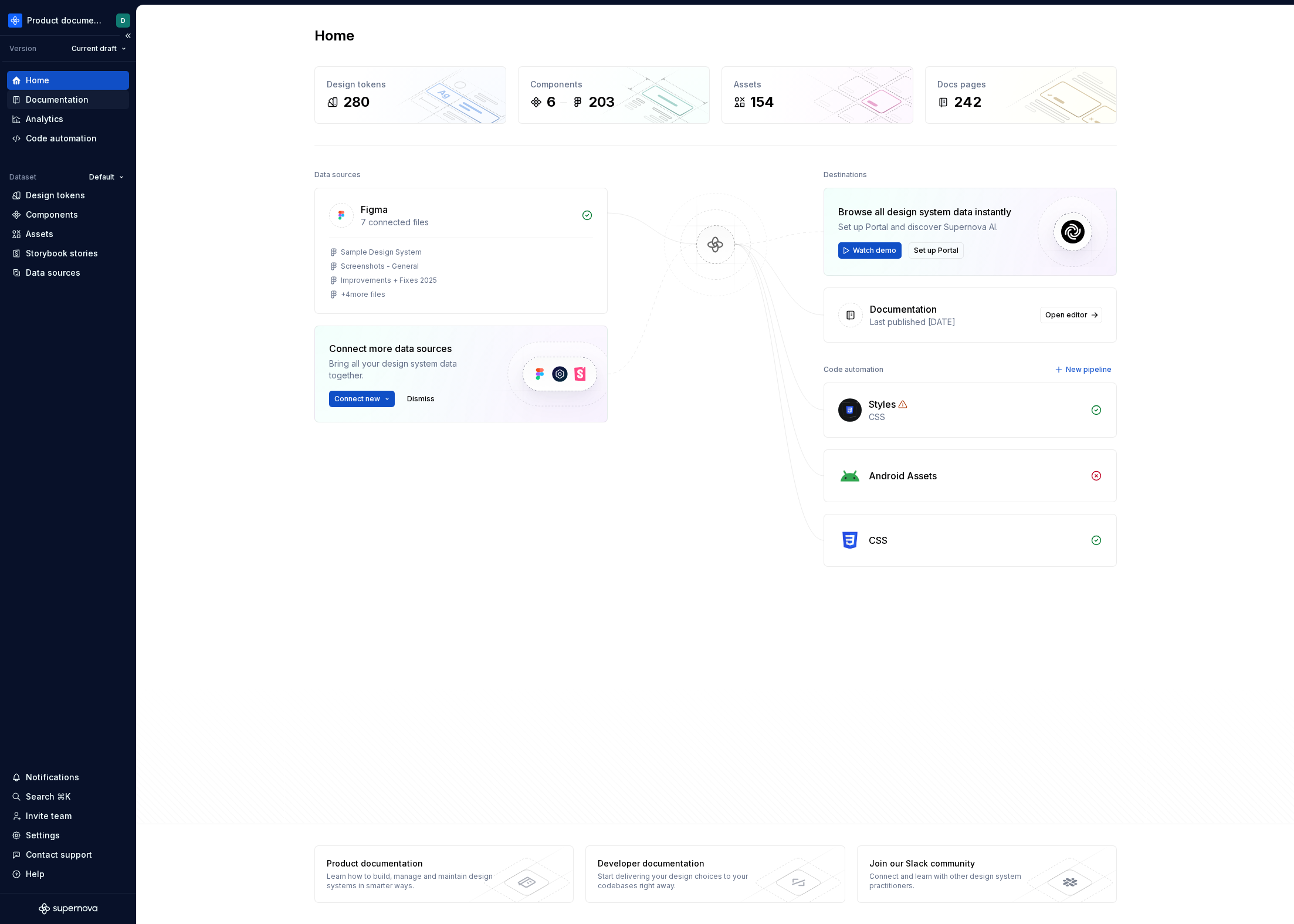
click at [57, 97] on div "Documentation" at bounding box center [57, 100] width 63 height 12
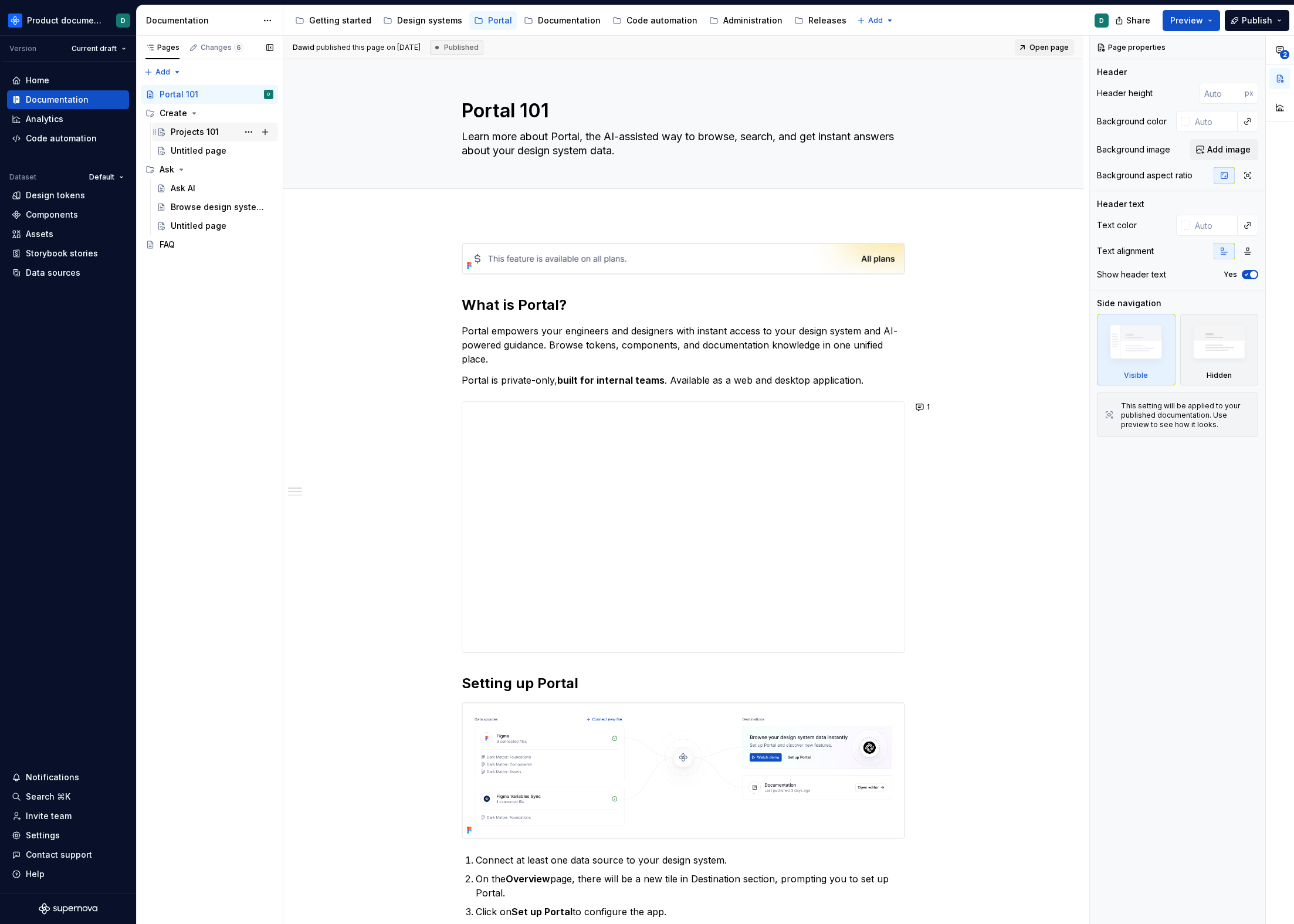
click at [194, 126] on div "Projects 101" at bounding box center [194, 132] width 48 height 12
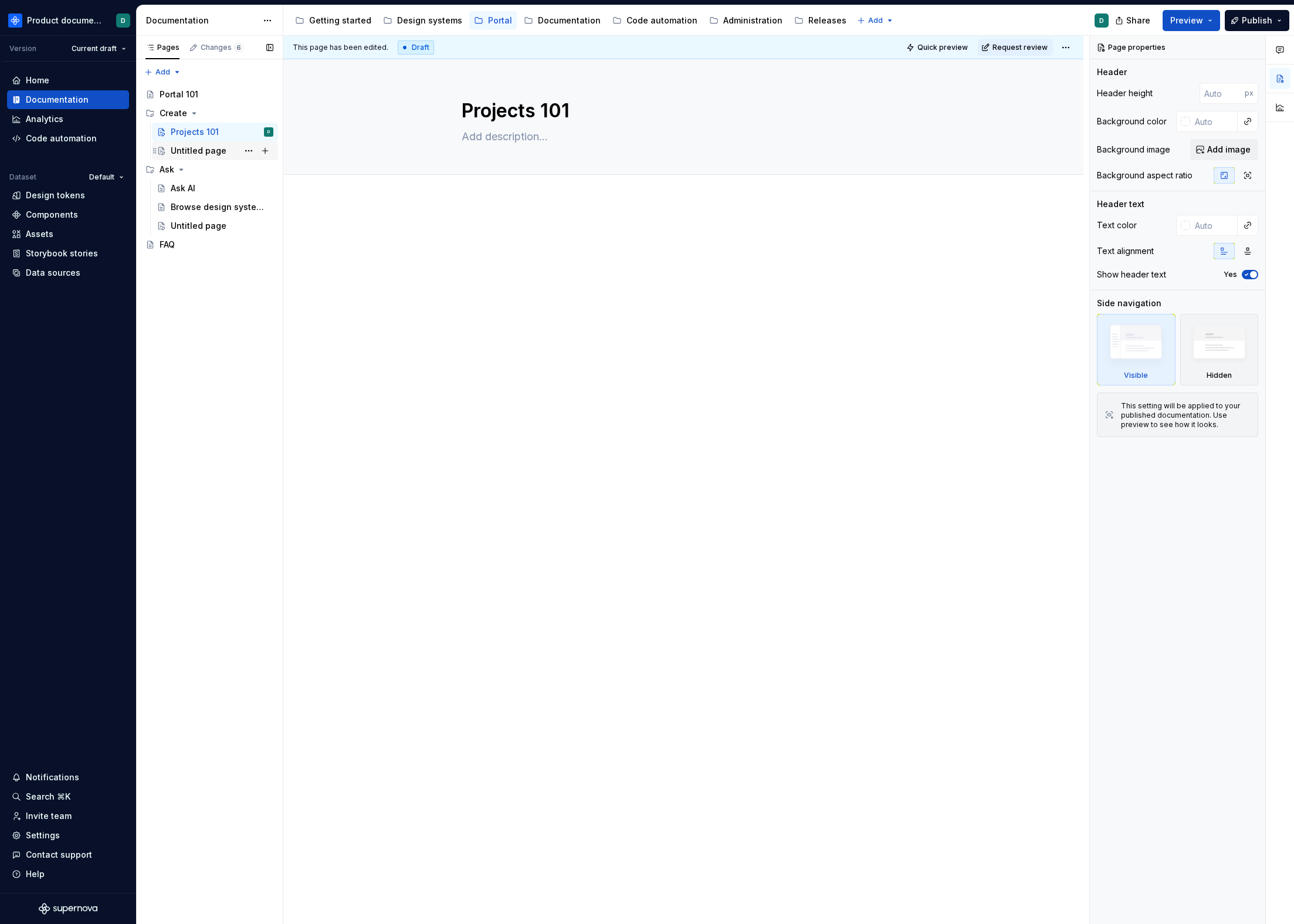
click at [194, 145] on div "Untitled page" at bounding box center [199, 151] width 56 height 12
click at [184, 190] on div "Ask AI" at bounding box center [183, 188] width 25 height 12
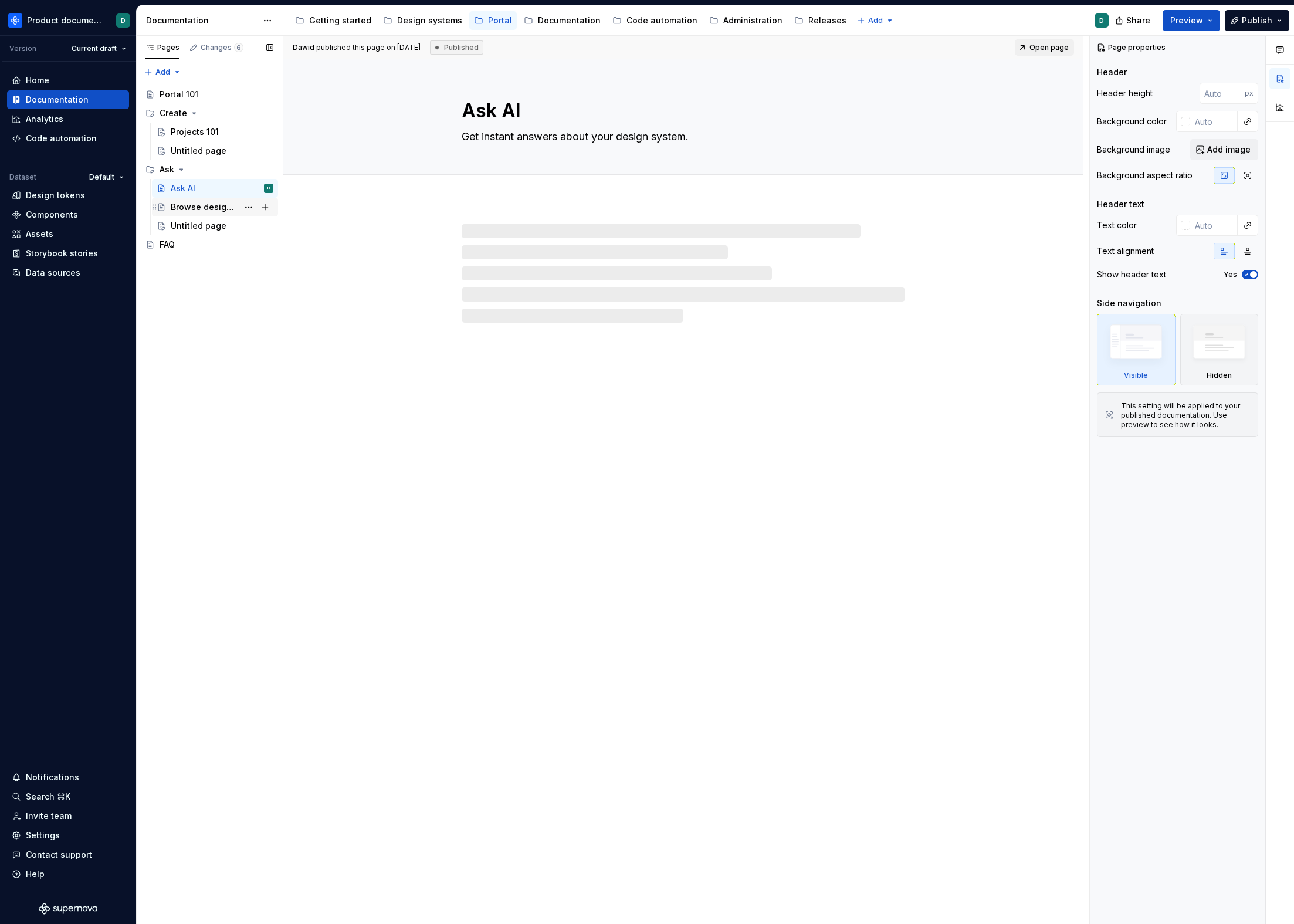
click at [184, 206] on div "Browse design system data" at bounding box center [204, 207] width 67 height 12
click at [184, 219] on div "Untitled page" at bounding box center [222, 226] width 103 height 17
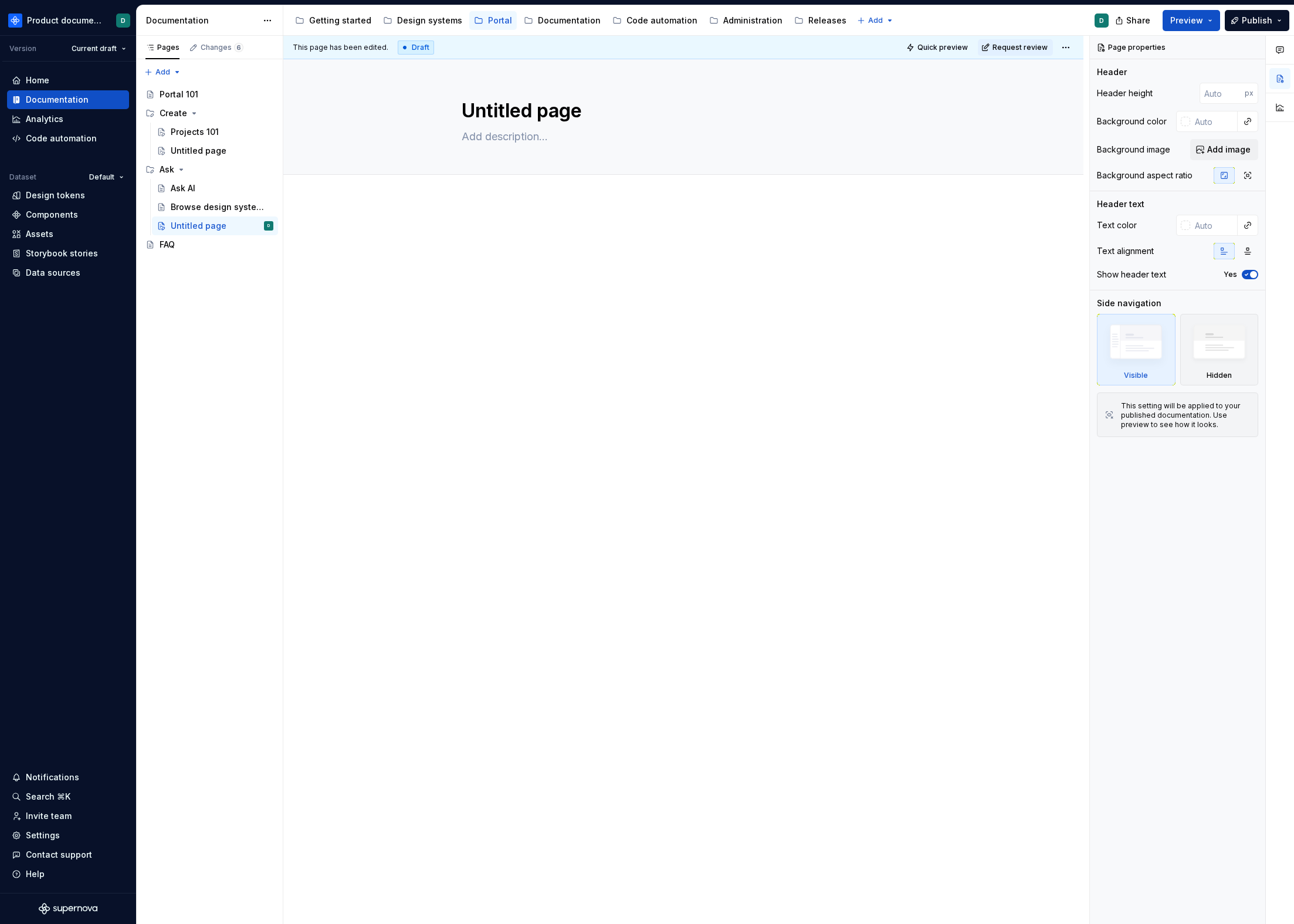
type textarea "*"
